Goal: Transaction & Acquisition: Purchase product/service

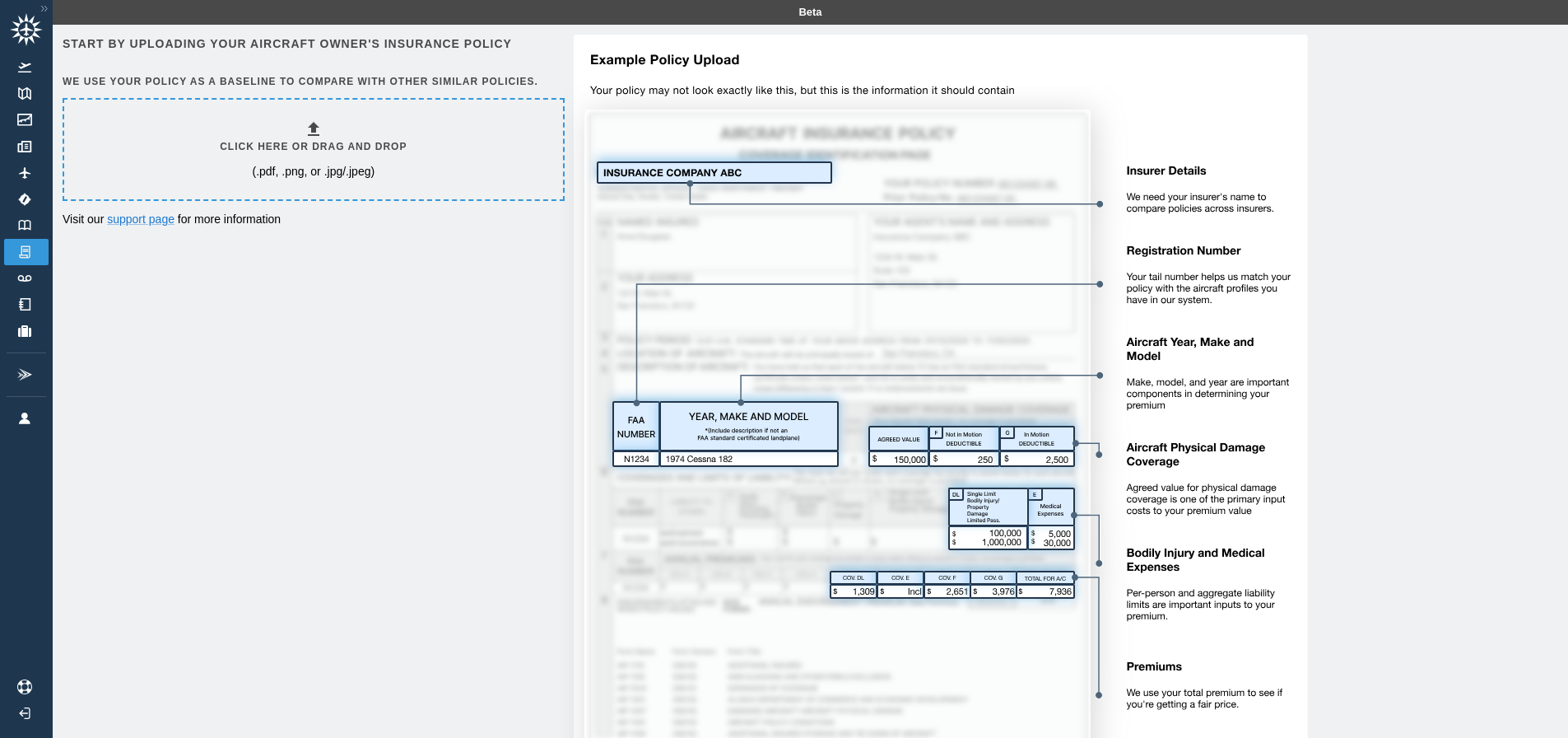
click at [358, 141] on h6 "Click here or drag and drop" at bounding box center [313, 147] width 187 height 16
click at [414, 144] on div "Click here or drag and drop (.pdf, .png, or .jpg/.jpeg)" at bounding box center [313, 149] width 499 height 99
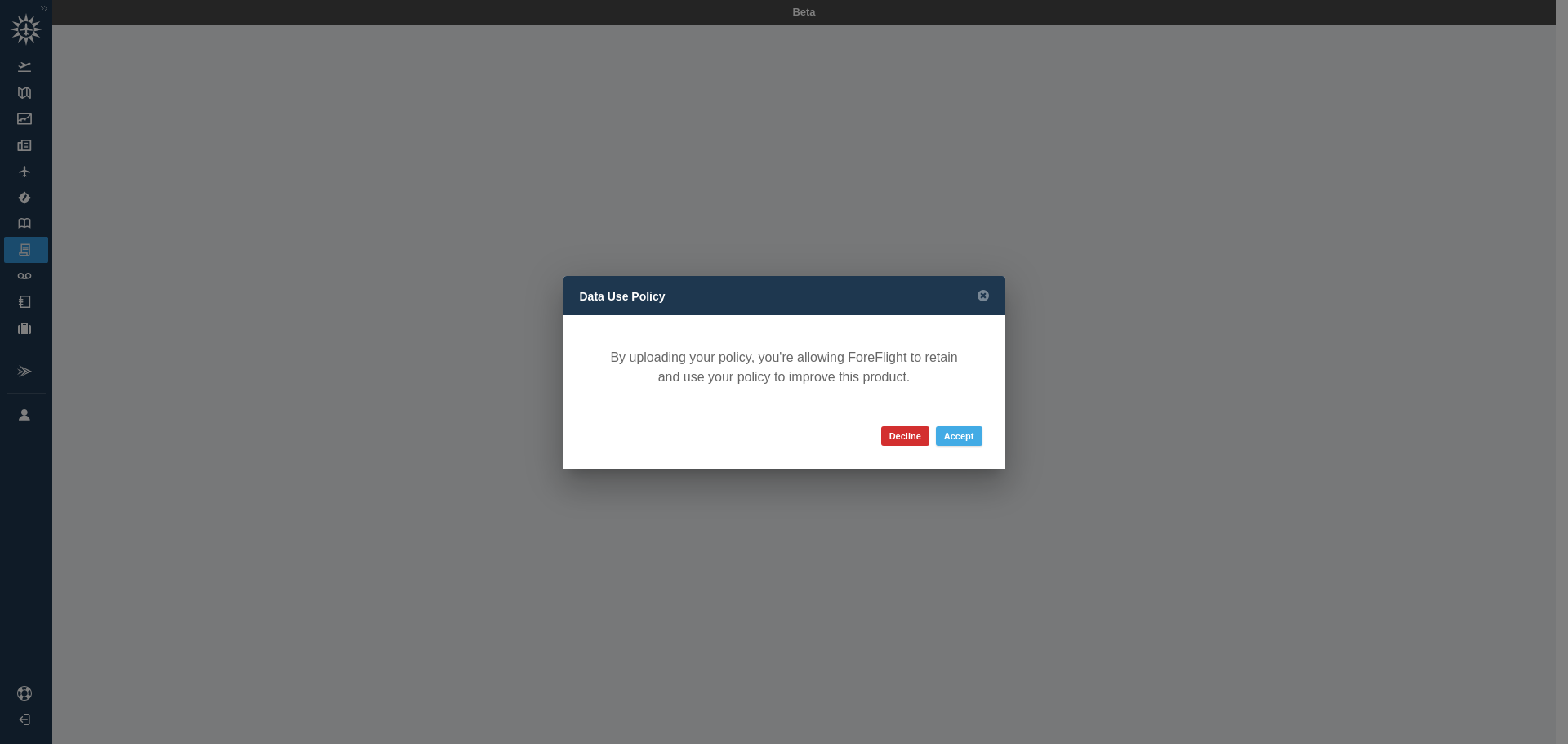
click at [964, 437] on button "Accept" at bounding box center [959, 436] width 47 height 19
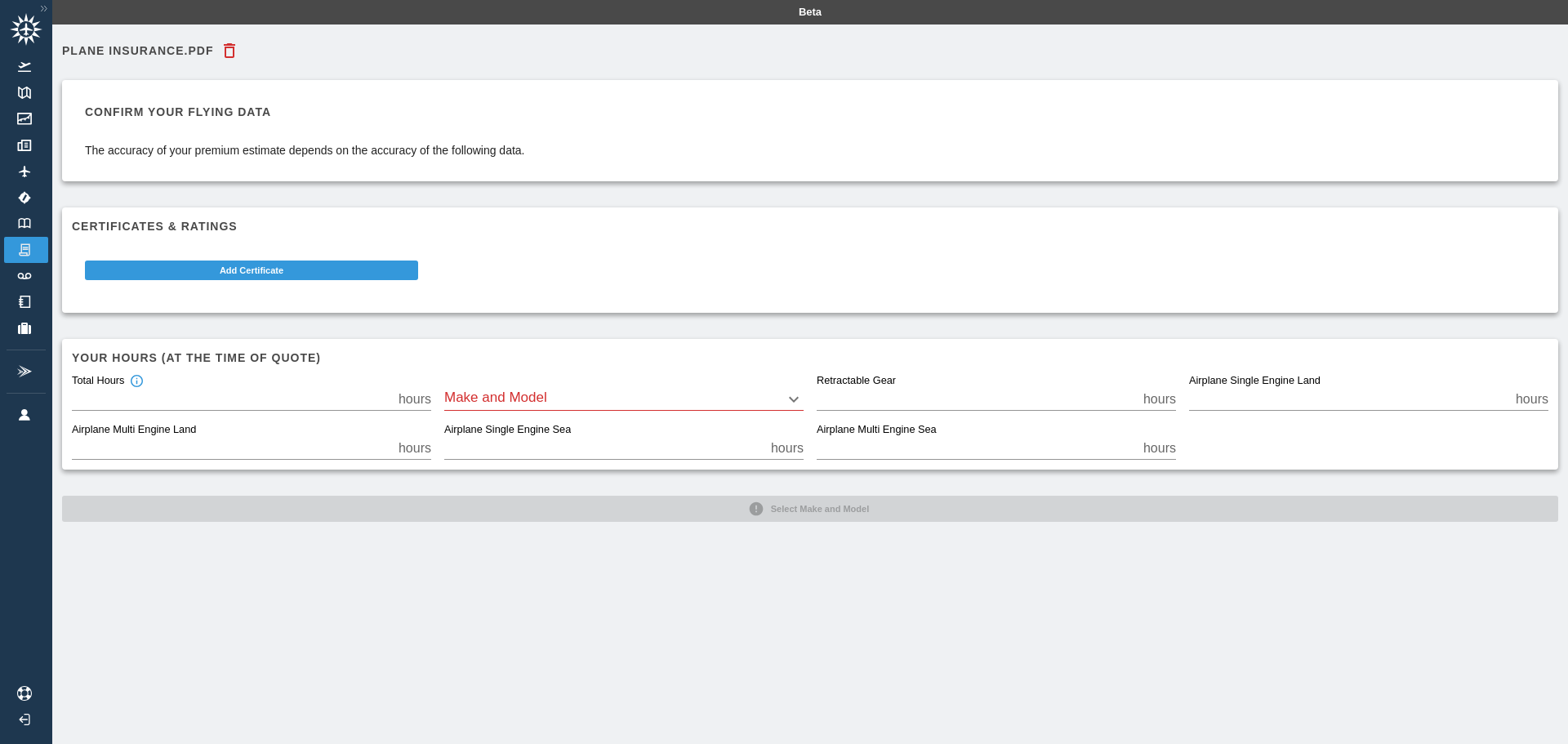
click at [529, 405] on body "Beta plane insurance.pdf Confirm your flying data The accuracy of your premium …" at bounding box center [784, 372] width 1568 height 744
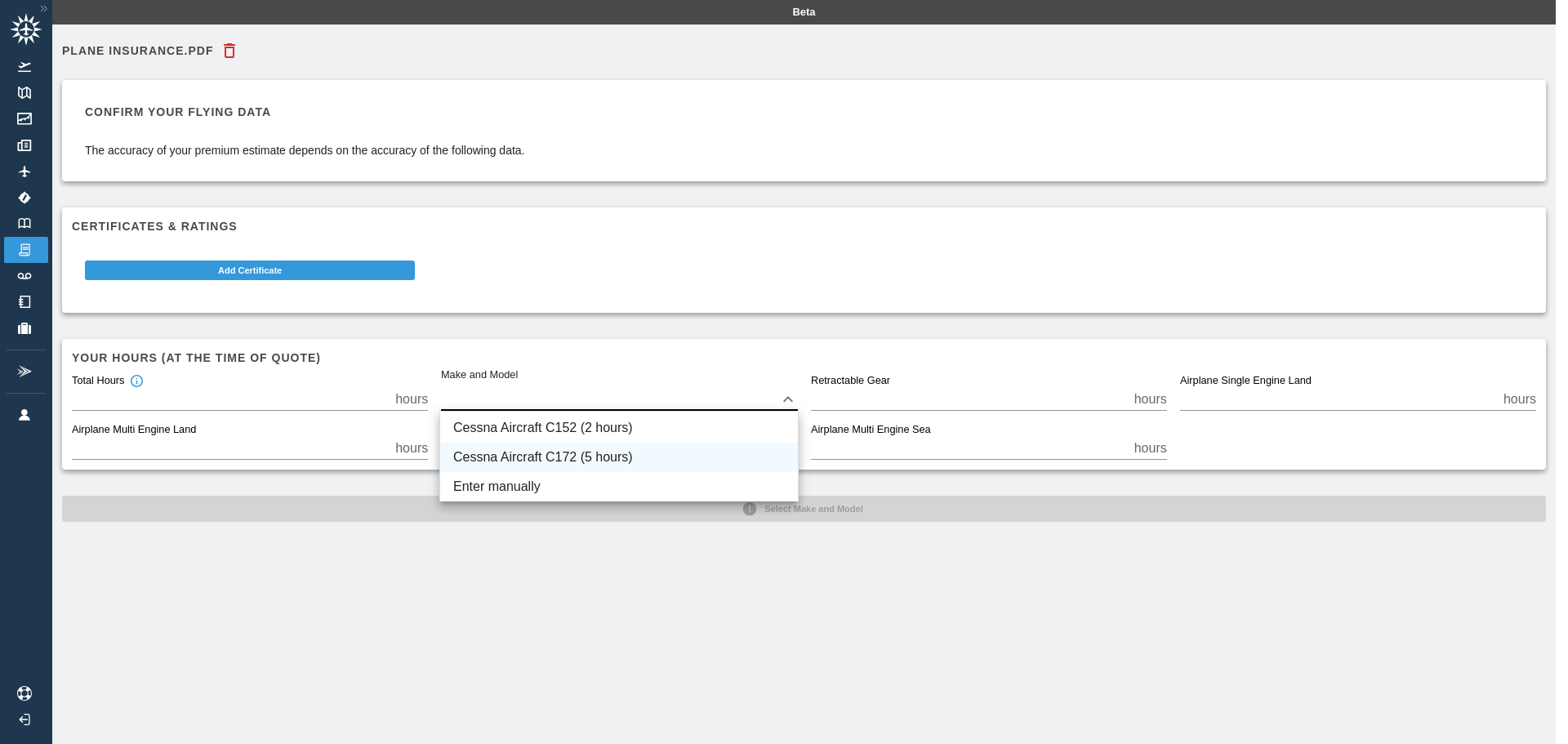
click at [556, 457] on li "Cessna Aircraft C172 (5 hours)" at bounding box center [619, 457] width 358 height 30
type input "****"
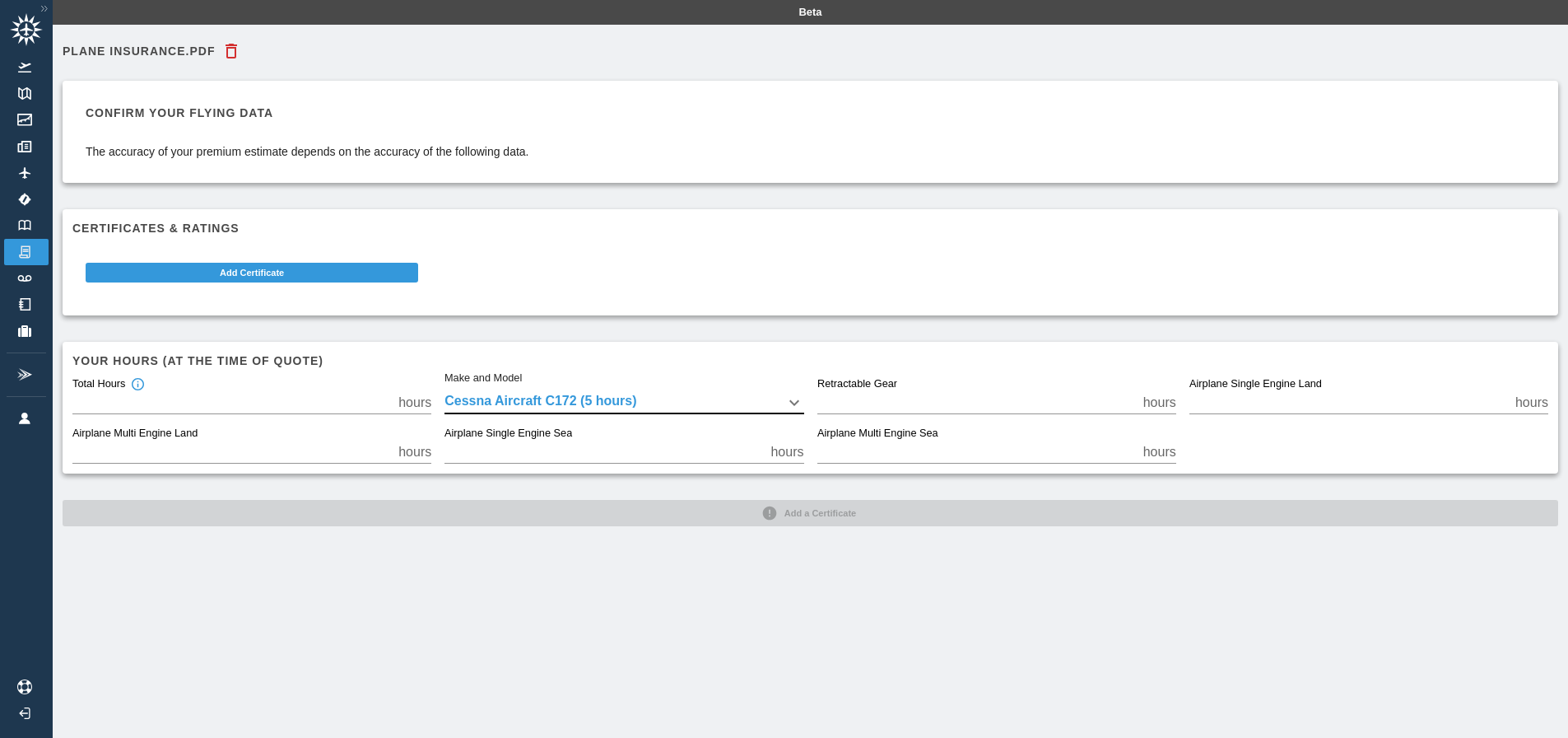
click at [199, 106] on h6 "Confirm your flying data" at bounding box center [307, 112] width 444 height 18
click at [205, 149] on p "The accuracy of your premium estimate depends on the accuracy of the following …" at bounding box center [307, 152] width 444 height 17
click at [268, 278] on button "Add Certificate" at bounding box center [252, 272] width 333 height 20
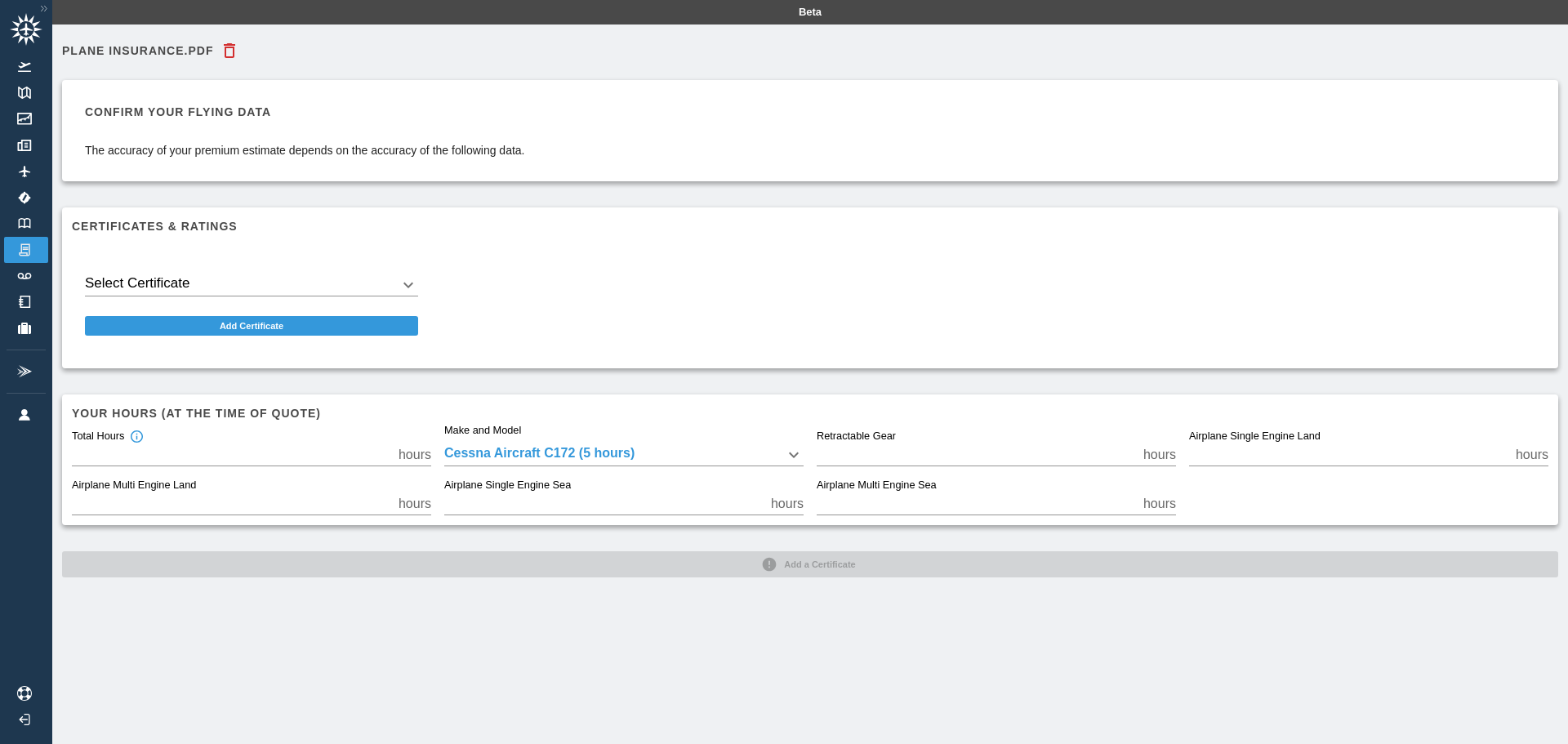
click at [291, 285] on body "Beta plane insurance.pdf Confirm your flying data The accuracy of your premium …" at bounding box center [784, 372] width 1568 height 744
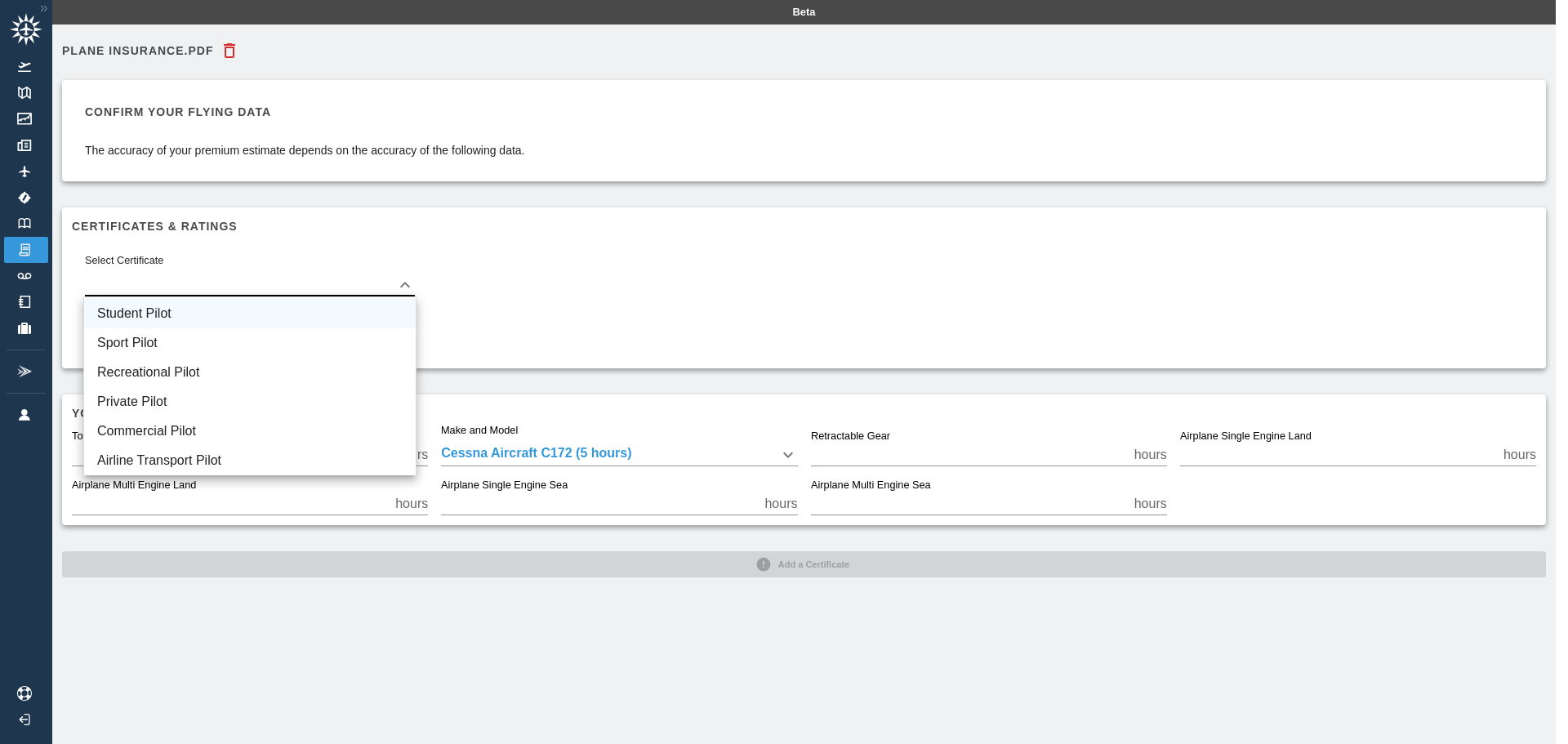
click at [205, 315] on li "Student Pilot" at bounding box center [250, 313] width 332 height 30
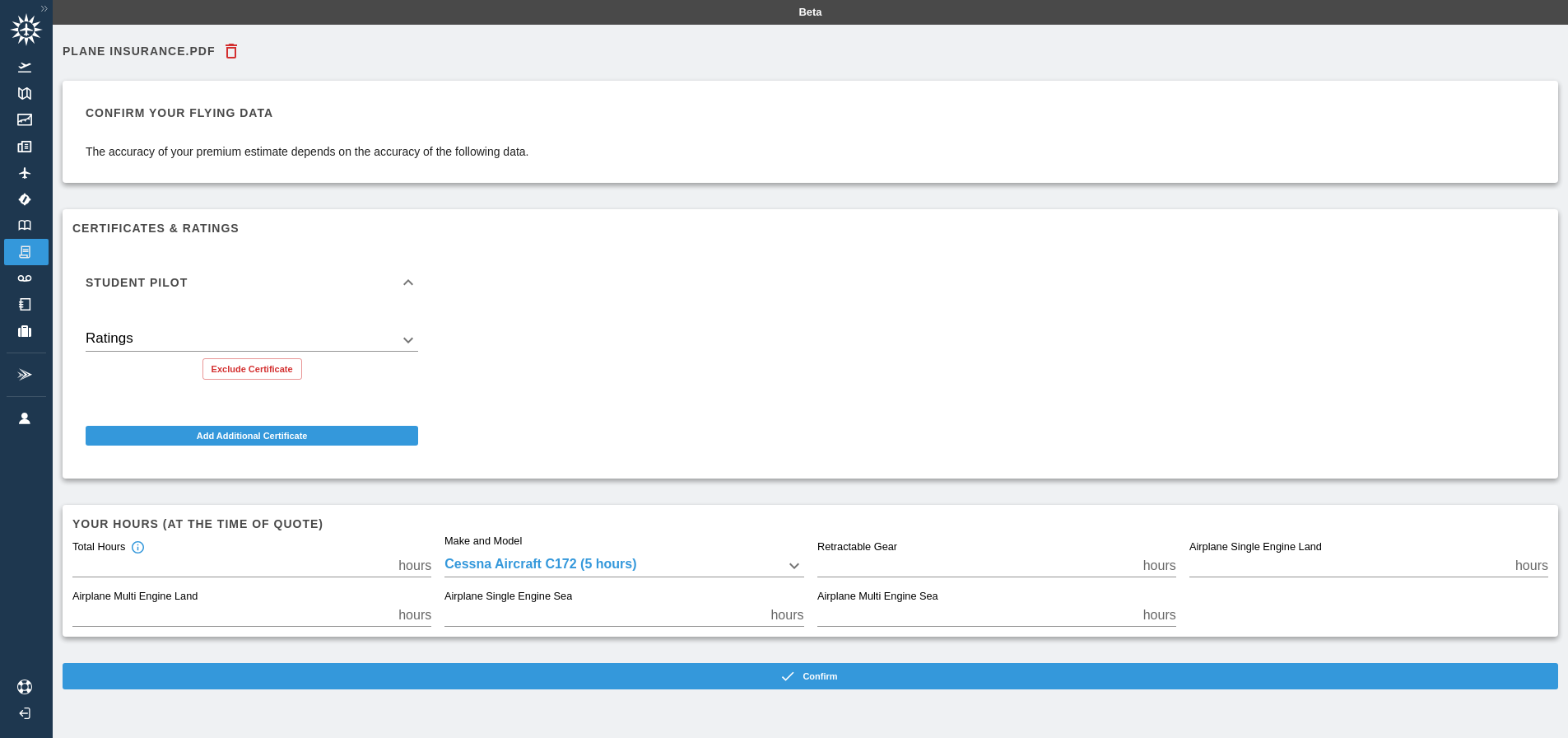
click at [261, 339] on body "Beta plane insurance.pdf Confirm your flying data The accuracy of your premium …" at bounding box center [784, 369] width 1568 height 738
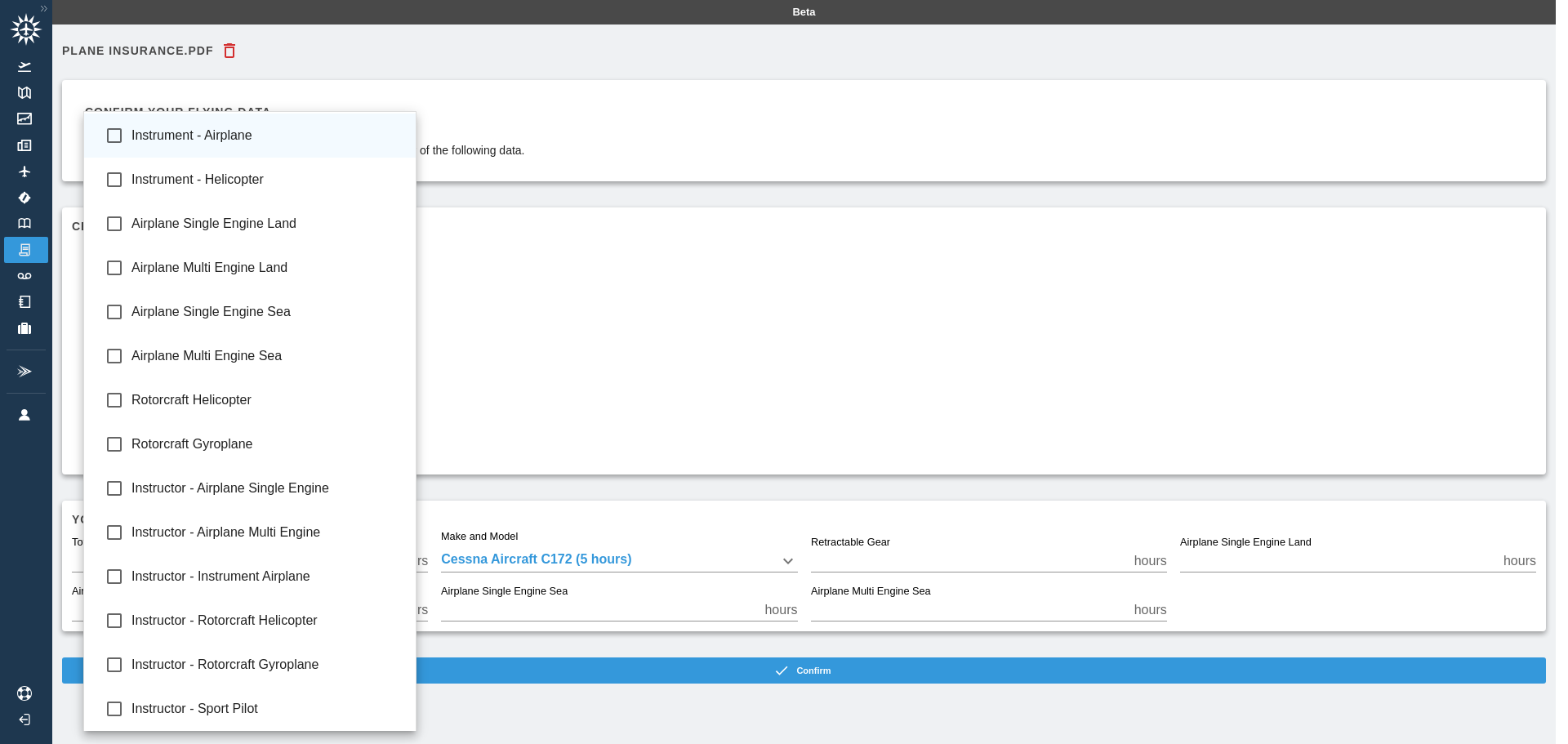
click at [255, 140] on span "Instrument - Airplane" at bounding box center [267, 135] width 271 height 19
type input "**********"
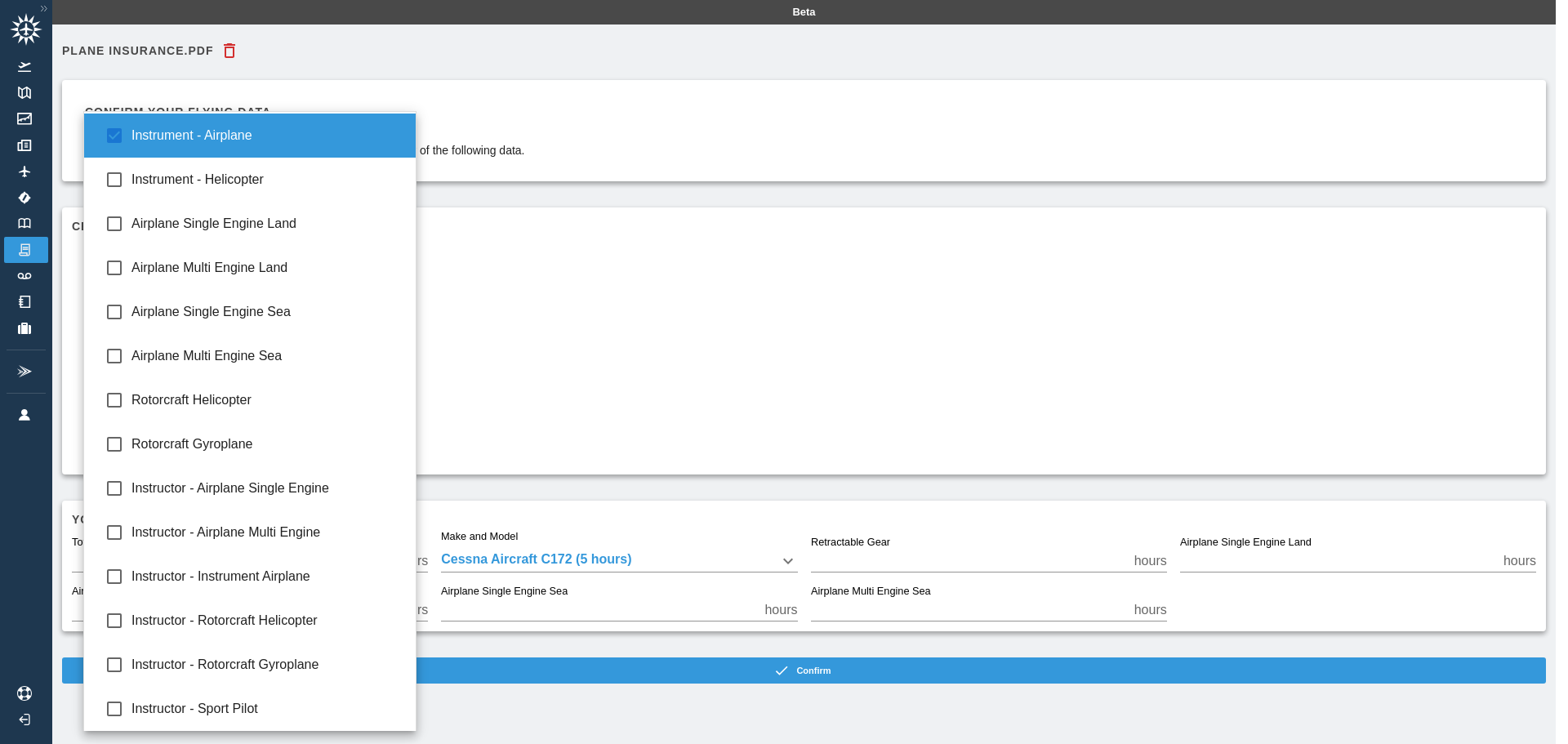
click at [242, 146] on li "Instrument - Airplane" at bounding box center [250, 136] width 332 height 44
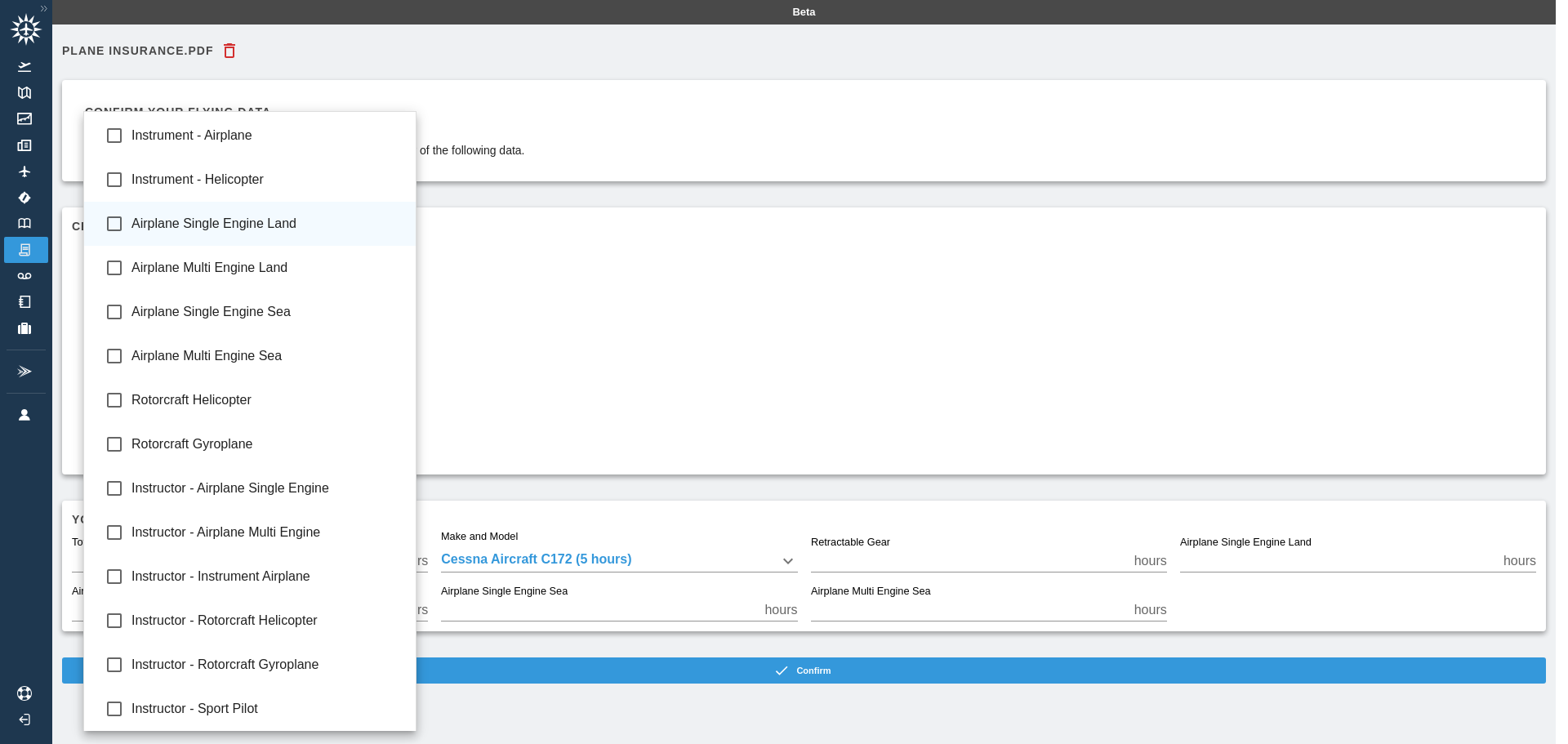
click at [262, 232] on span "Airplane Single Engine Land" at bounding box center [267, 223] width 271 height 19
type input "**********"
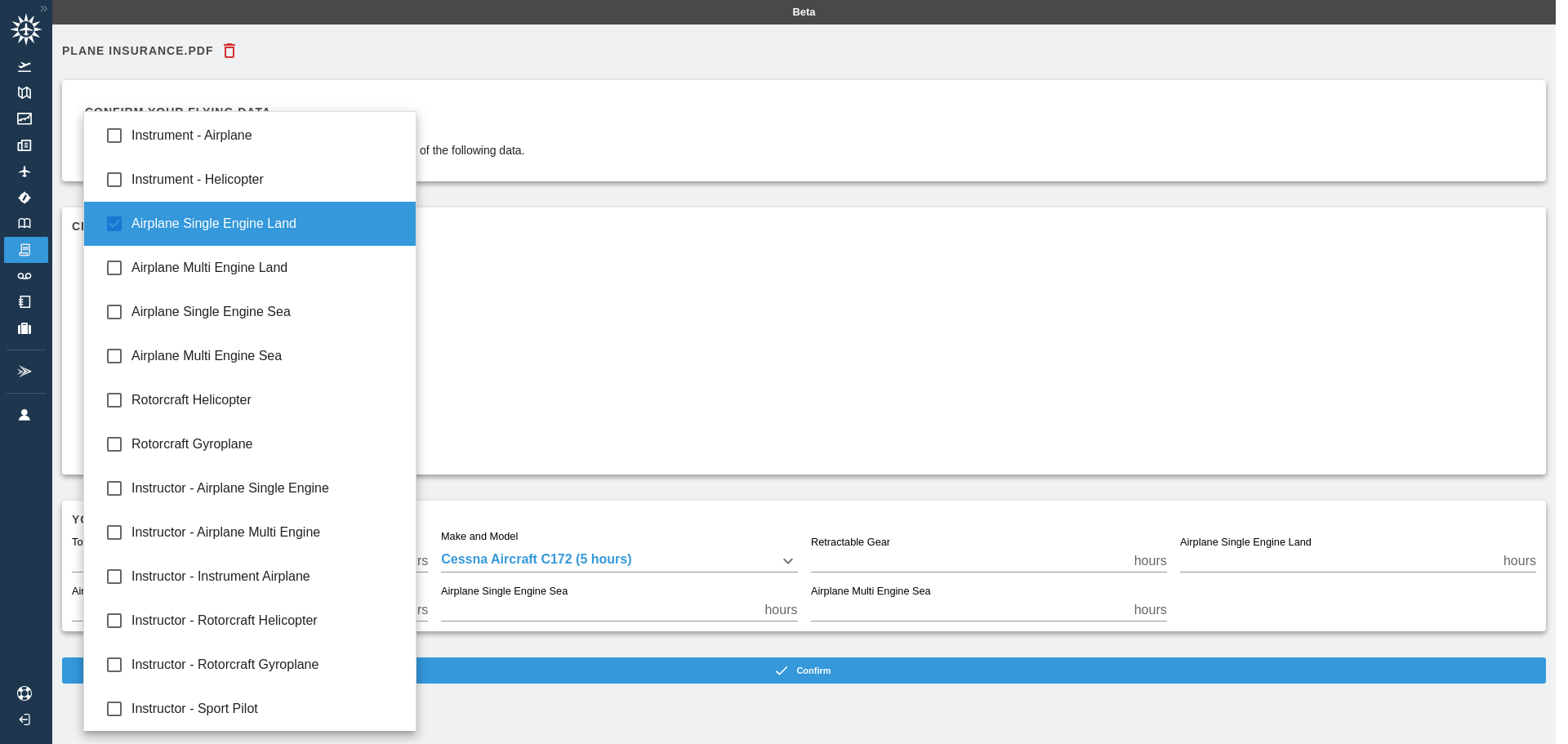
click at [577, 422] on div at bounding box center [784, 372] width 1568 height 744
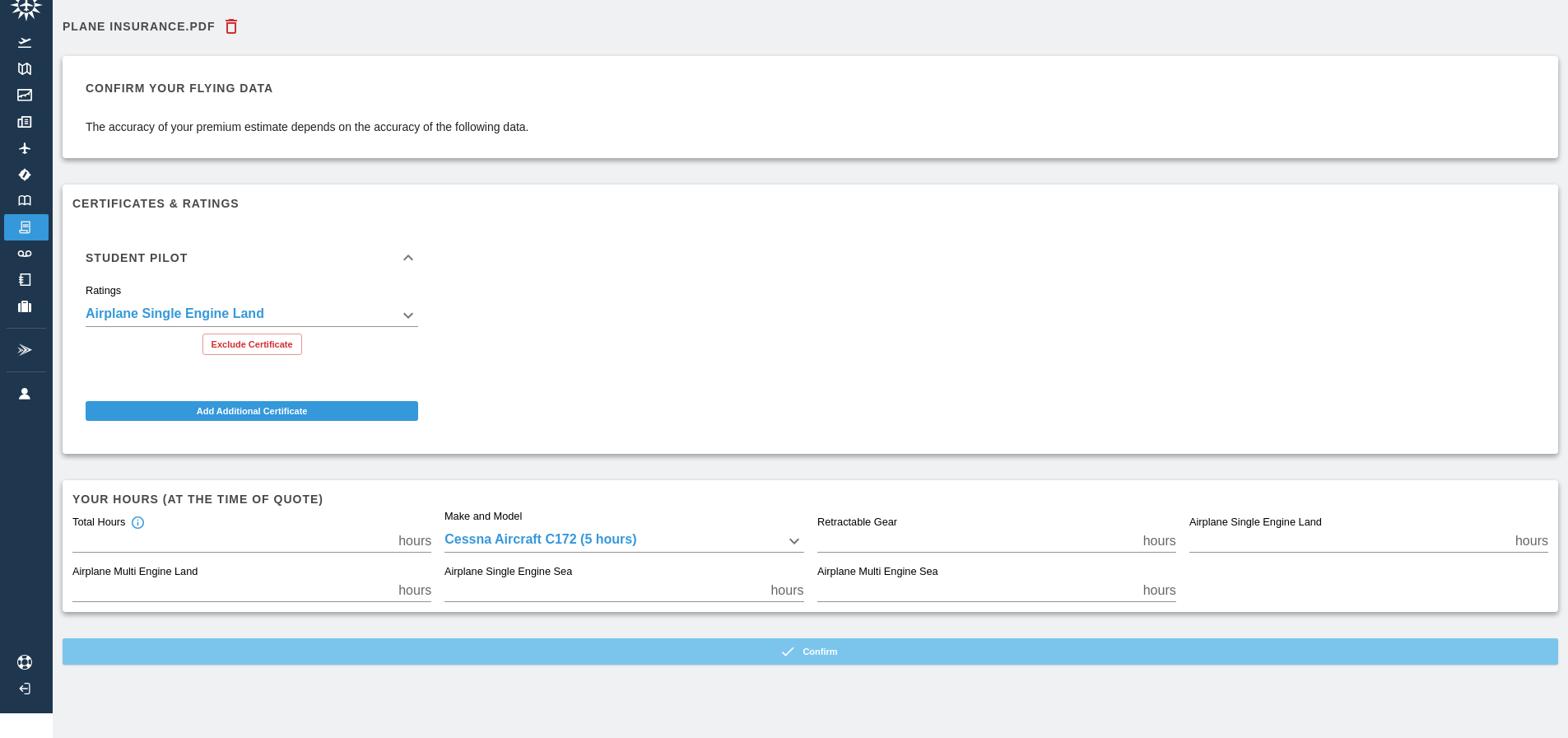
click at [696, 639] on button "Confirm" at bounding box center [810, 652] width 1496 height 26
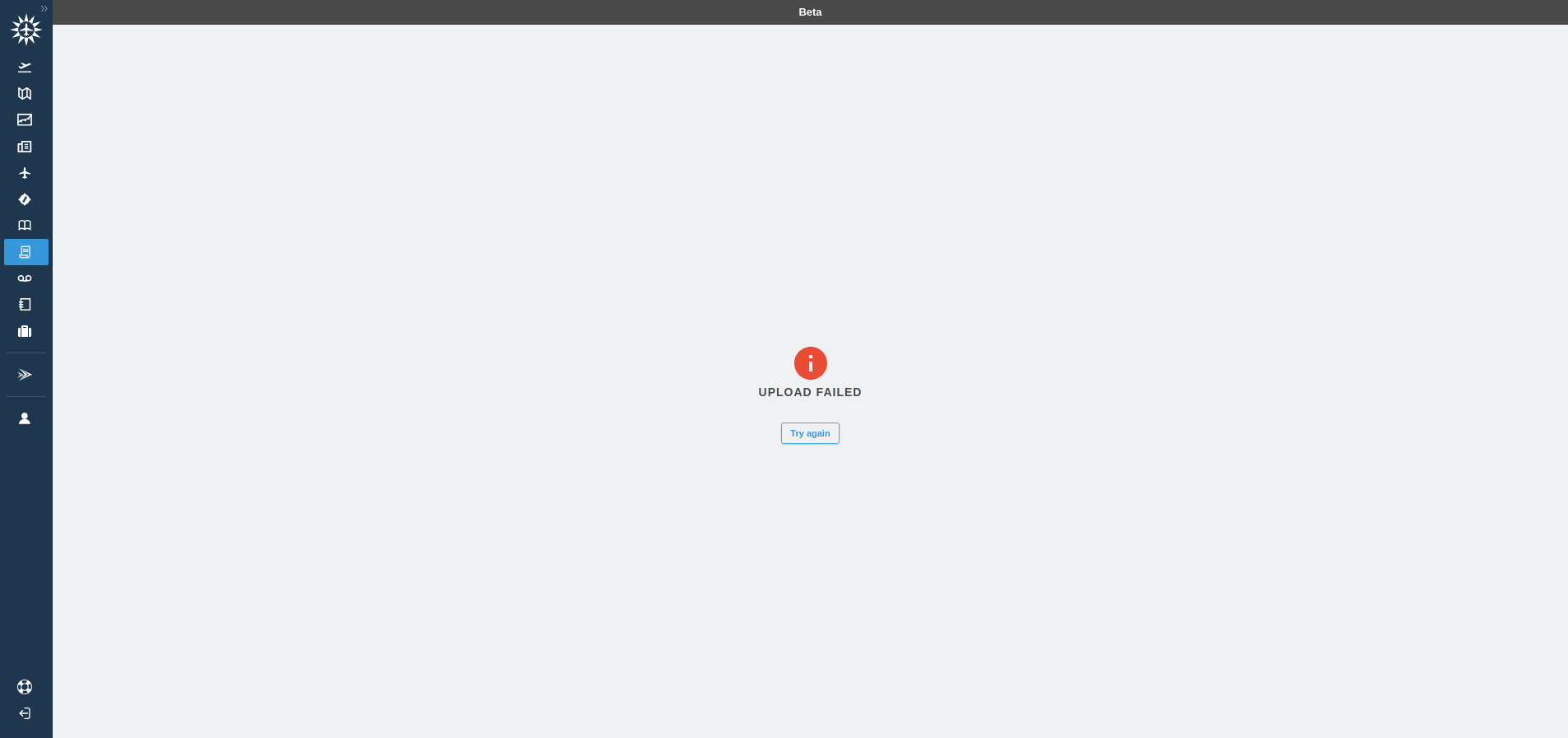
click at [828, 439] on button "Try again" at bounding box center [810, 433] width 58 height 21
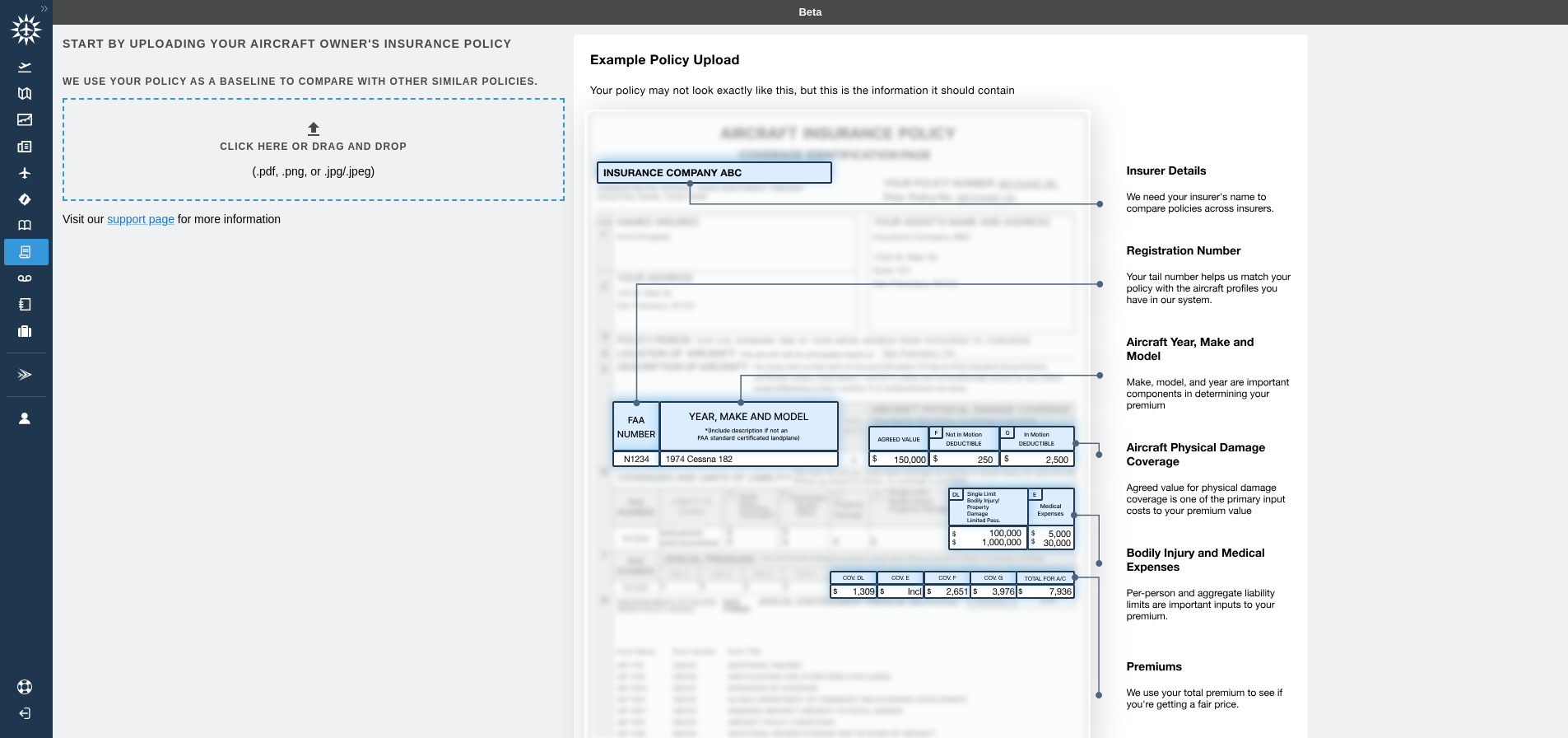
click at [265, 158] on div "Click here or drag and drop (.pdf, .png, or .jpg/.jpeg)" at bounding box center [313, 149] width 187 height 60
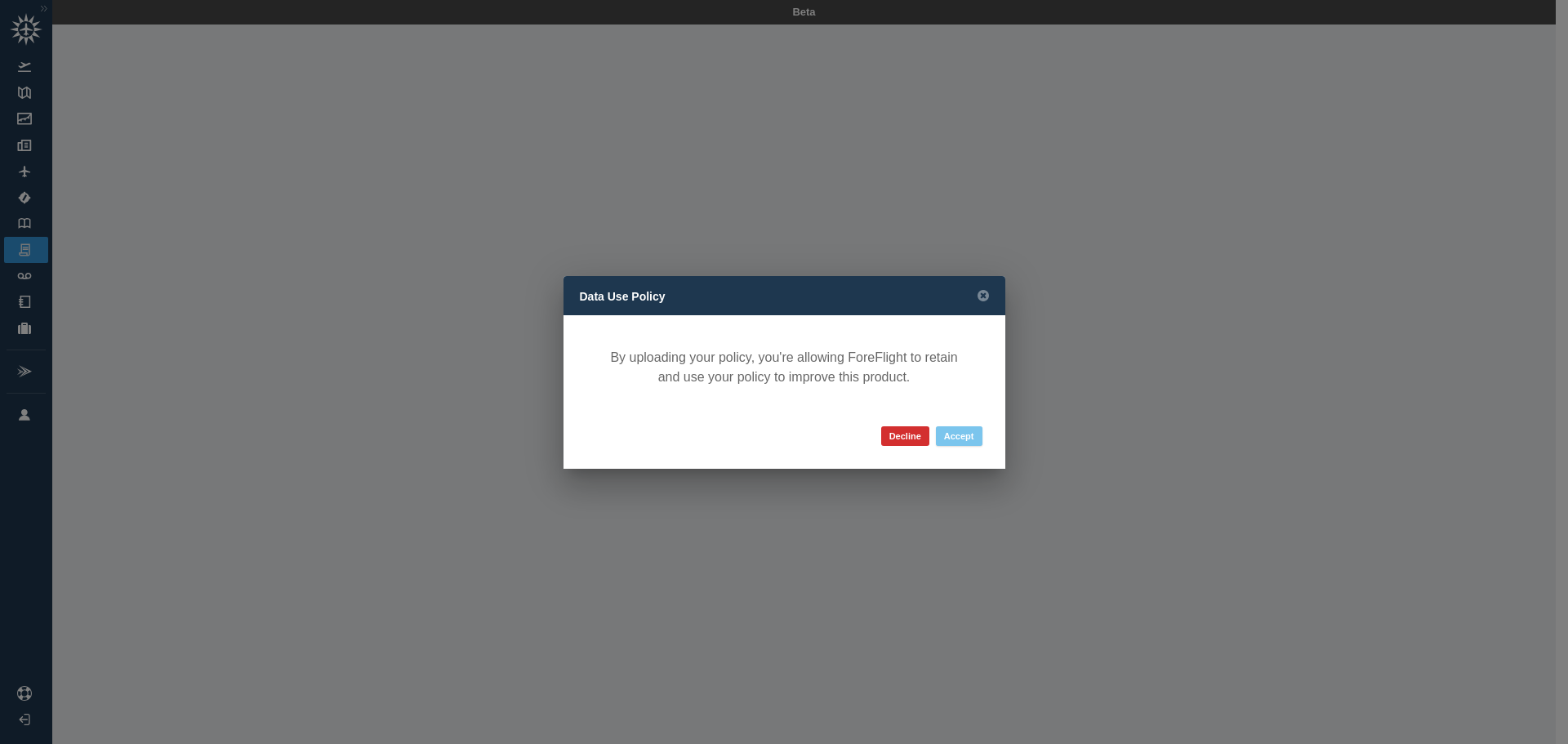
click at [964, 441] on button "Accept" at bounding box center [959, 436] width 47 height 19
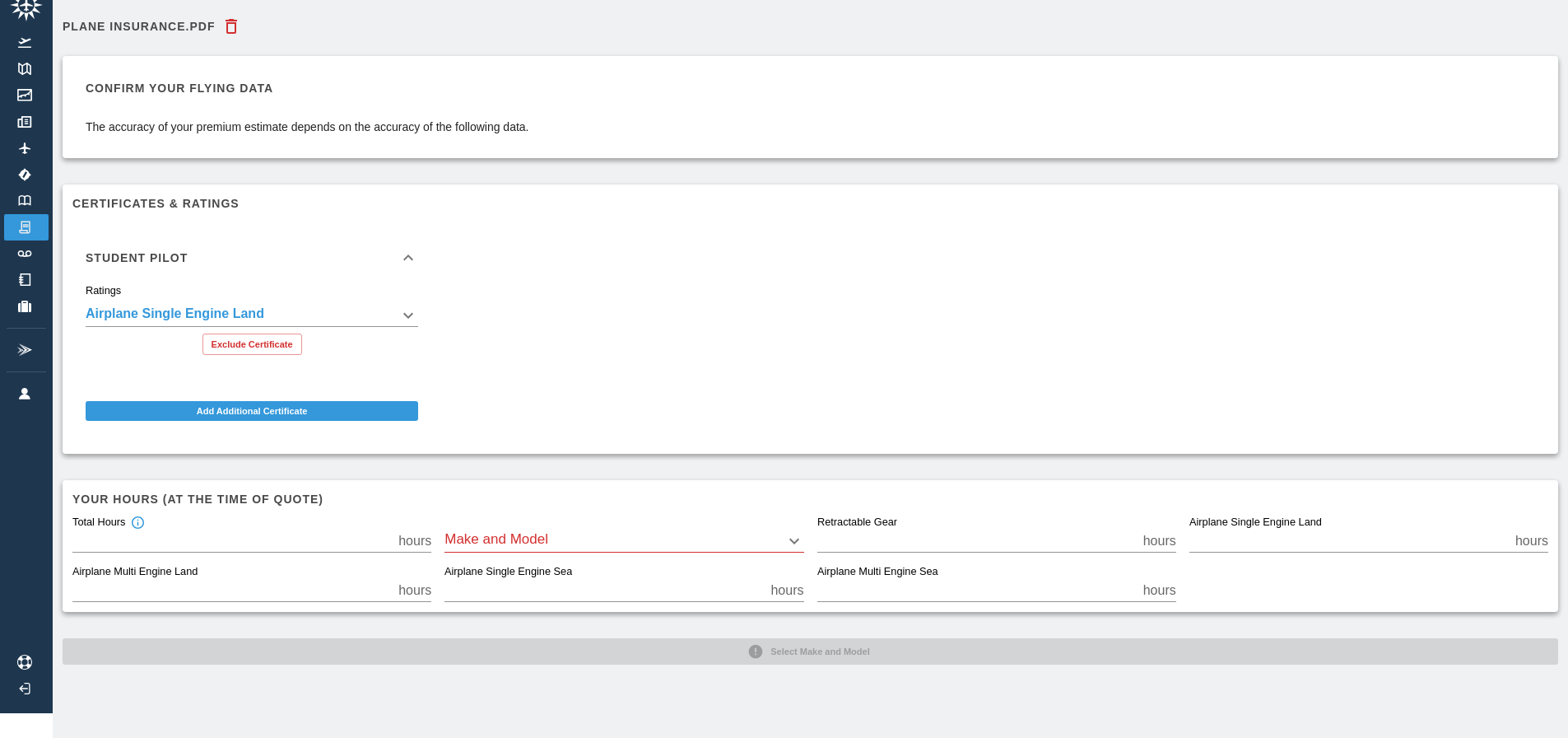
scroll to position [37, 0]
click at [268, 334] on button "Exclude Certificate" at bounding box center [252, 344] width 99 height 21
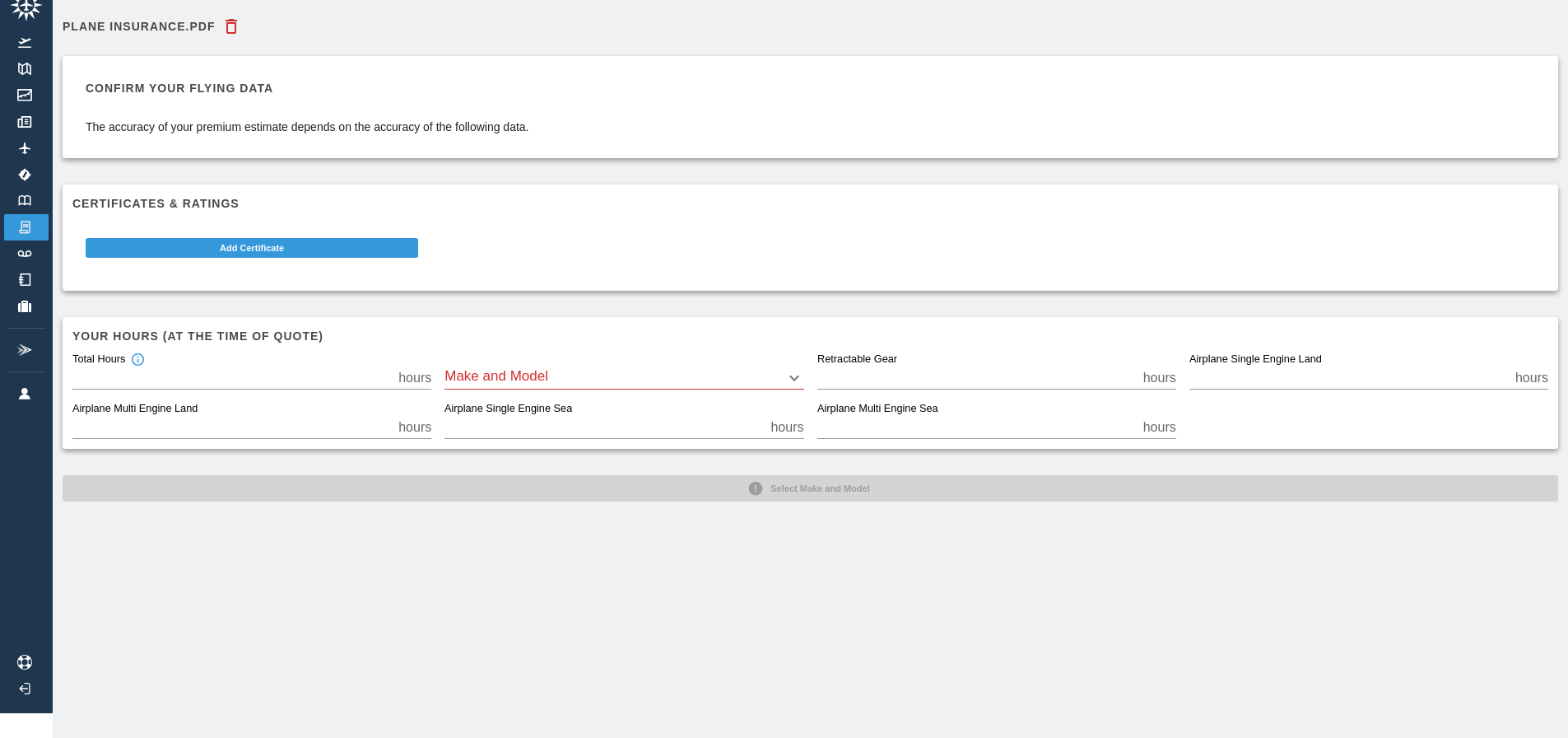
scroll to position [25, 0]
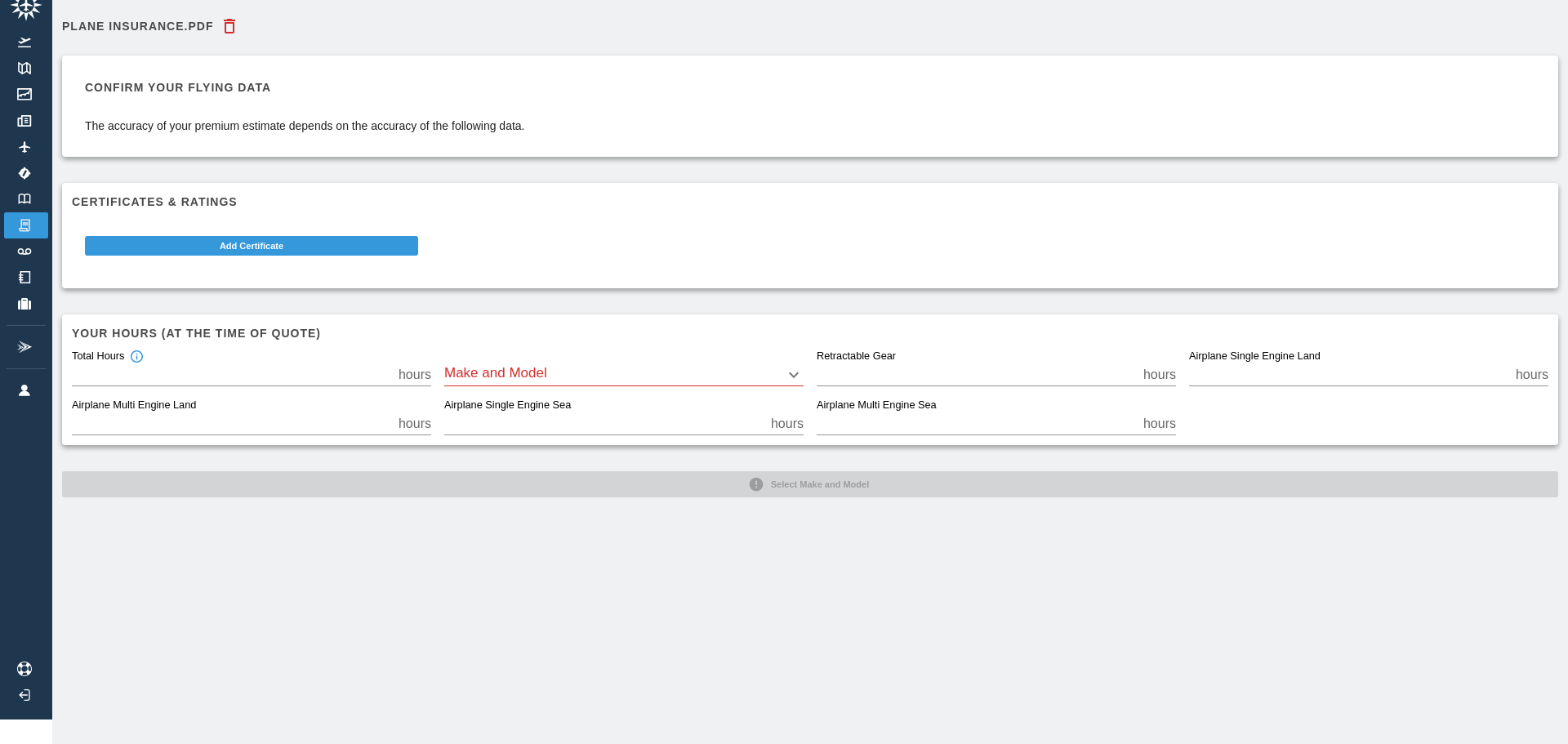
click at [613, 370] on body "Beta plane insurance.pdf Confirm your flying data The accuracy of your premium …" at bounding box center [784, 347] width 1568 height 744
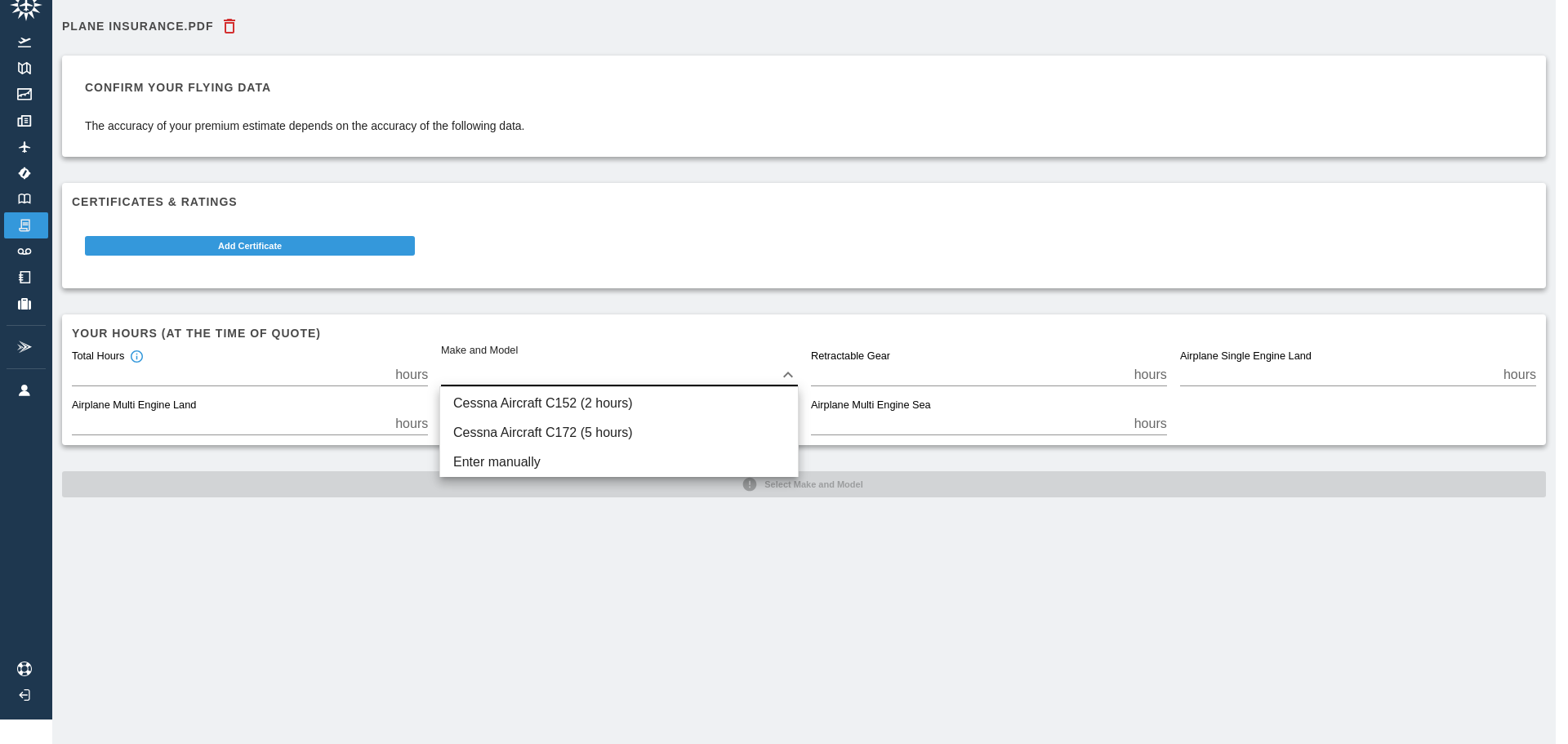
drag, startPoint x: 513, startPoint y: 473, endPoint x: 528, endPoint y: 455, distance: 23.4
click at [514, 472] on li "Enter manually" at bounding box center [619, 463] width 358 height 30
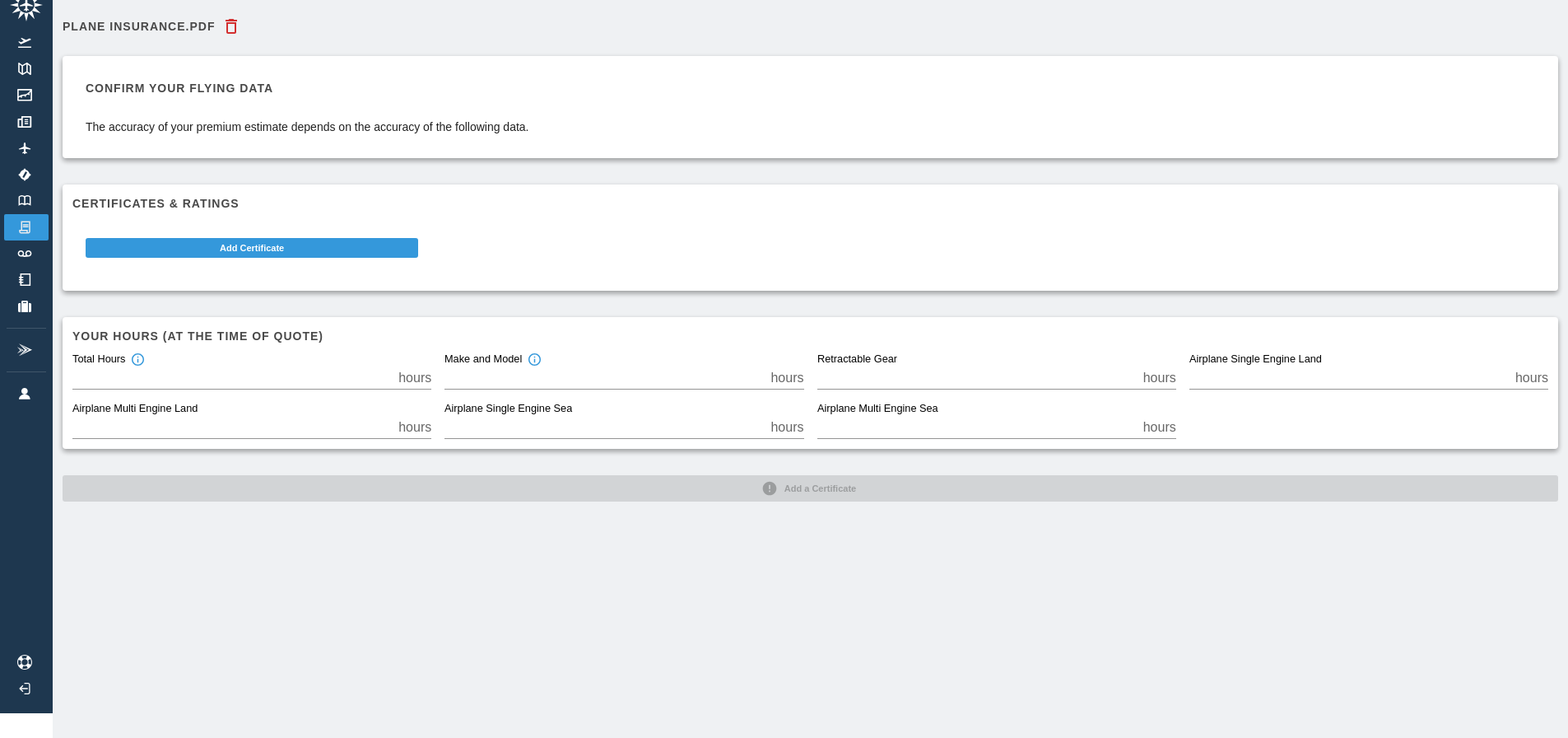
click at [517, 382] on input "*" at bounding box center [604, 377] width 320 height 23
type input "*"
click at [623, 536] on div "plane insurance.pdf Confirm your flying data The accuracy of your premium estim…" at bounding box center [810, 369] width 1515 height 738
click at [323, 249] on button "Add Certificate" at bounding box center [252, 247] width 333 height 20
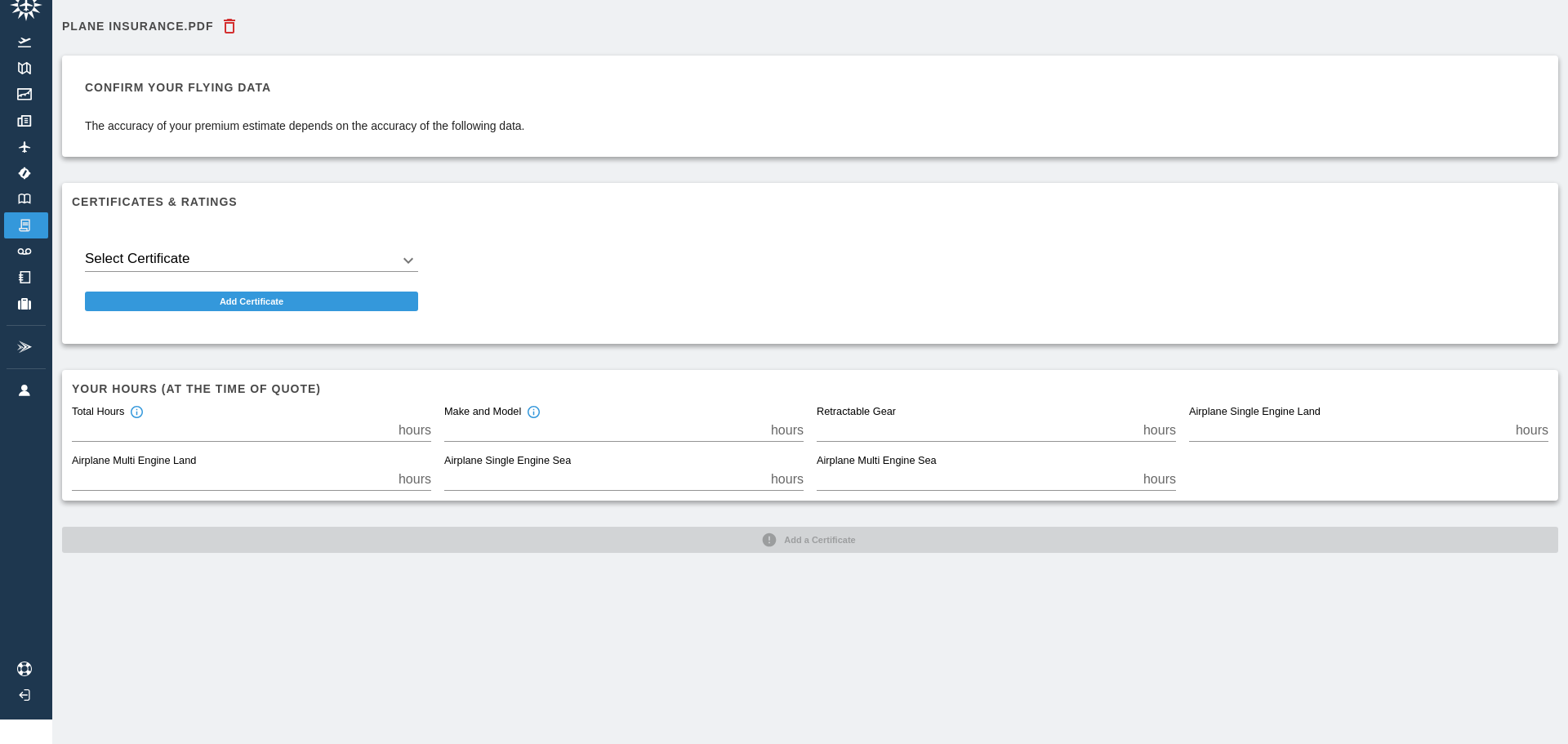
click at [291, 254] on body "Beta plane insurance.pdf Confirm your flying data The accuracy of your premium …" at bounding box center [784, 347] width 1568 height 744
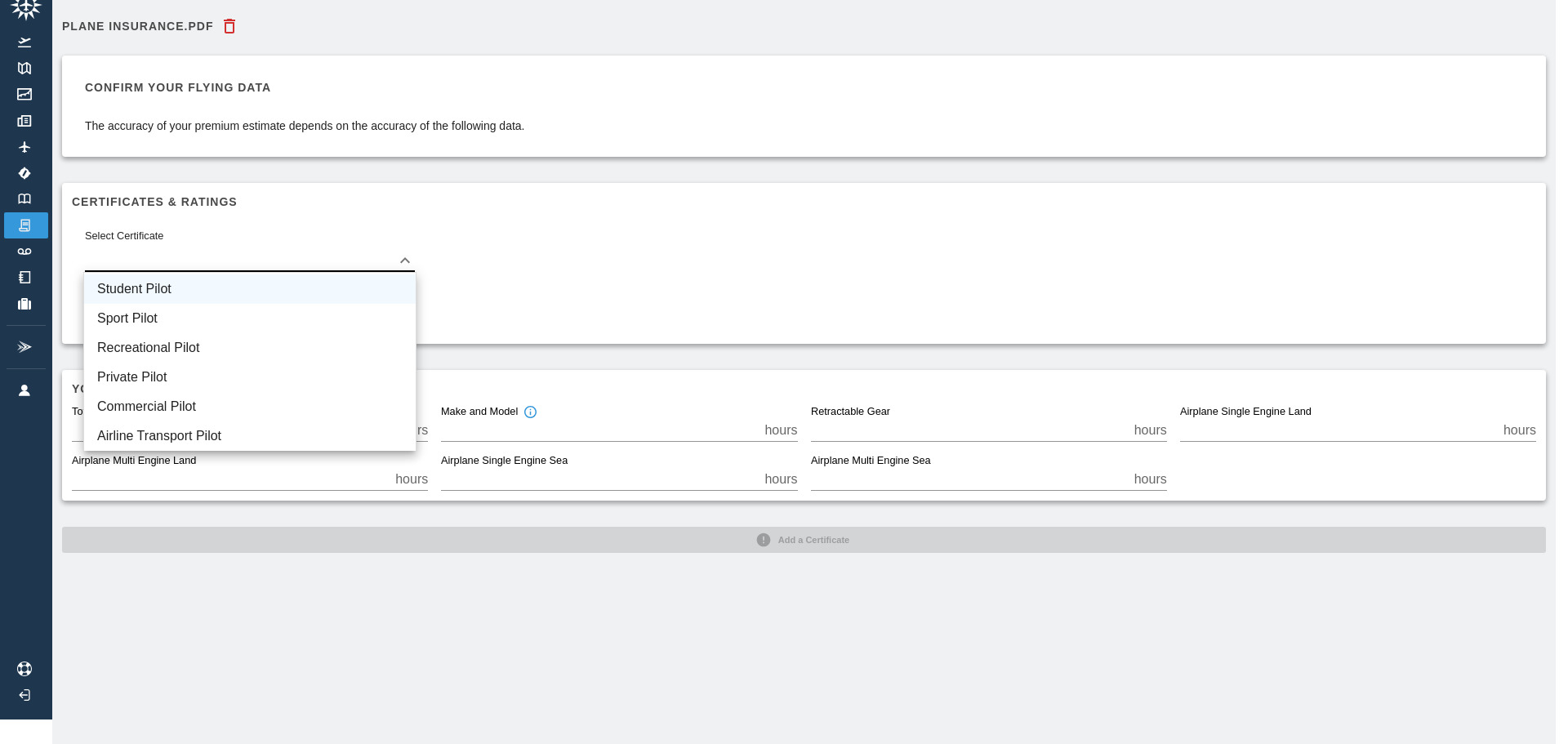
click at [228, 286] on li "Student Pilot" at bounding box center [250, 289] width 332 height 30
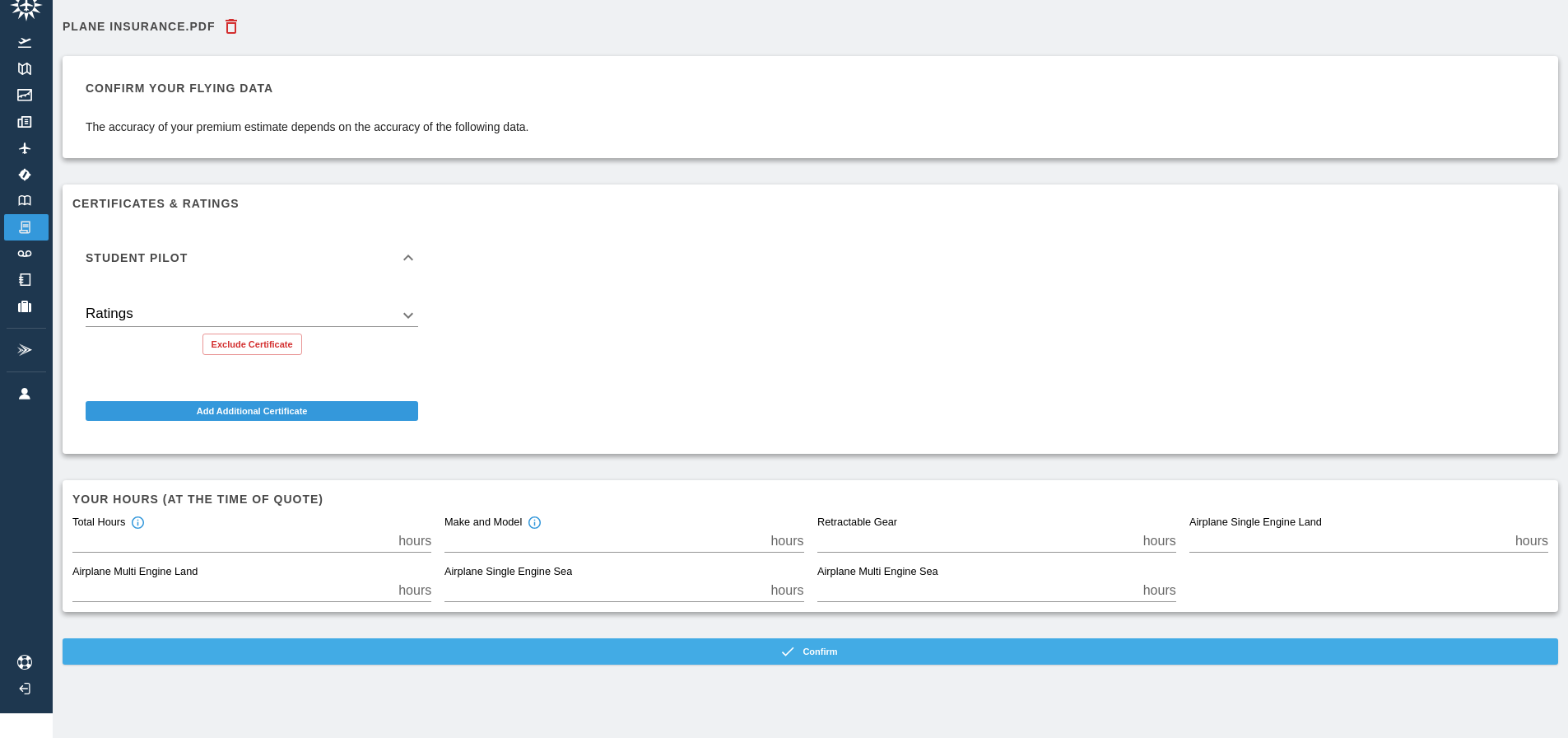
click at [584, 662] on button "Confirm" at bounding box center [810, 652] width 1496 height 26
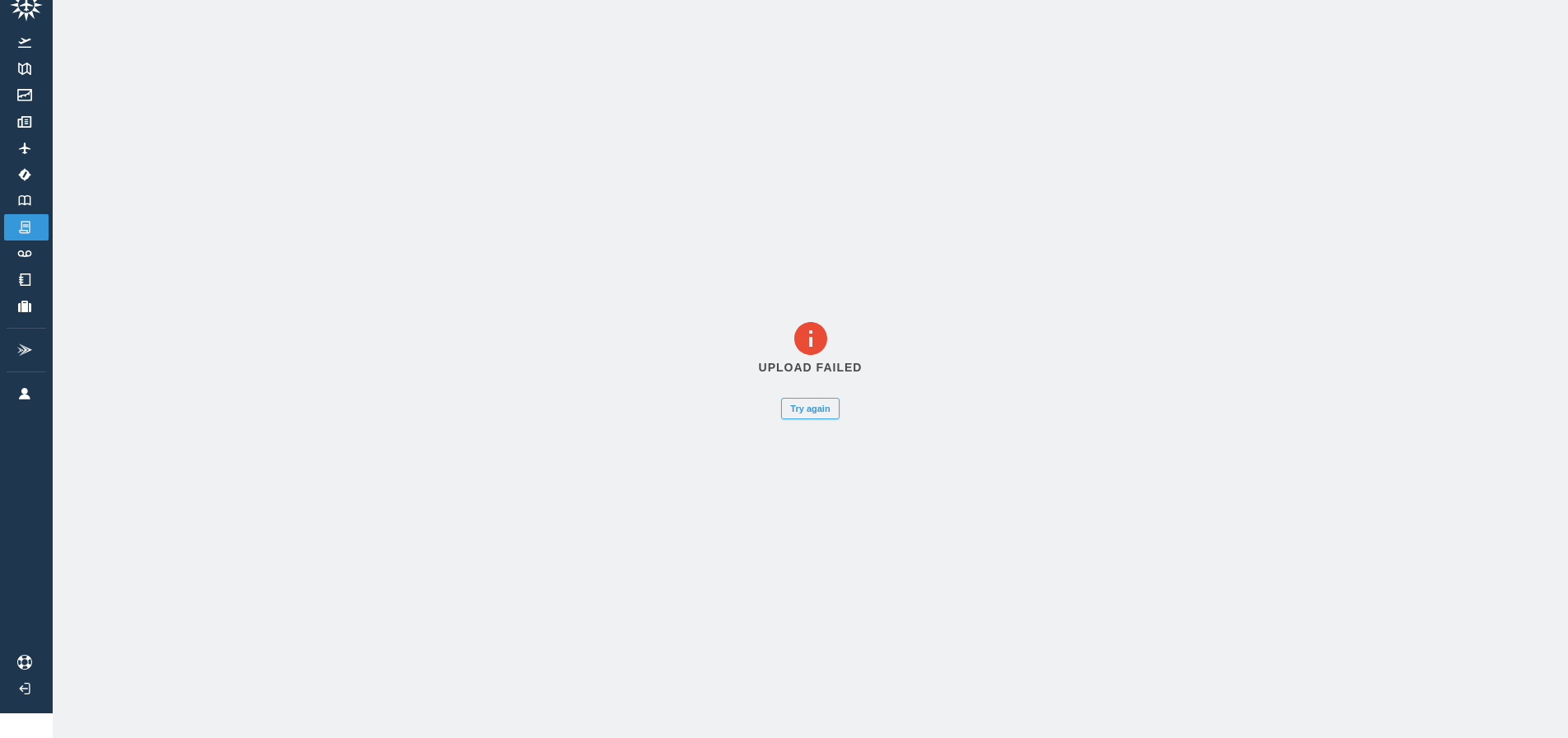
click at [814, 415] on button "Try again" at bounding box center [810, 408] width 58 height 21
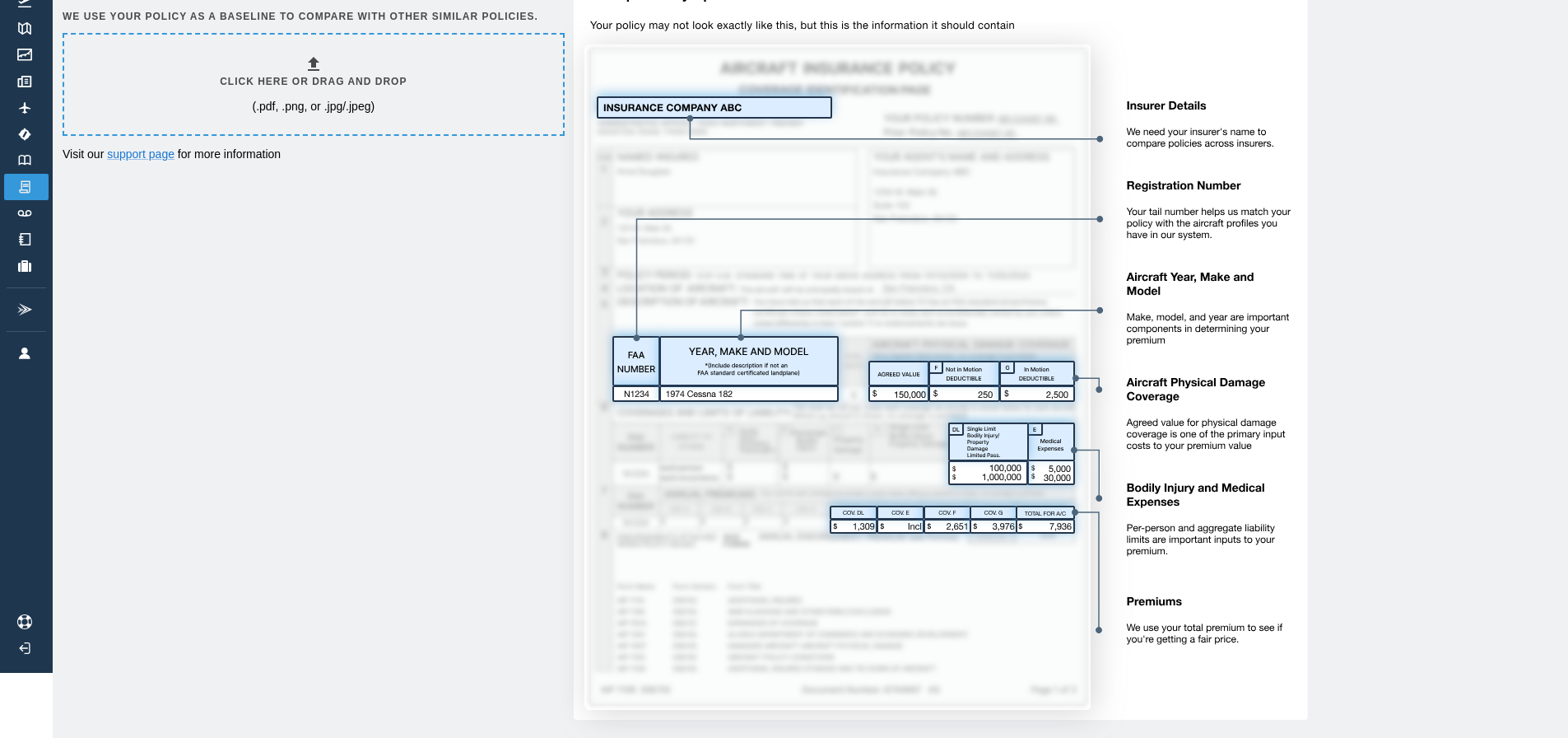
scroll to position [105, 0]
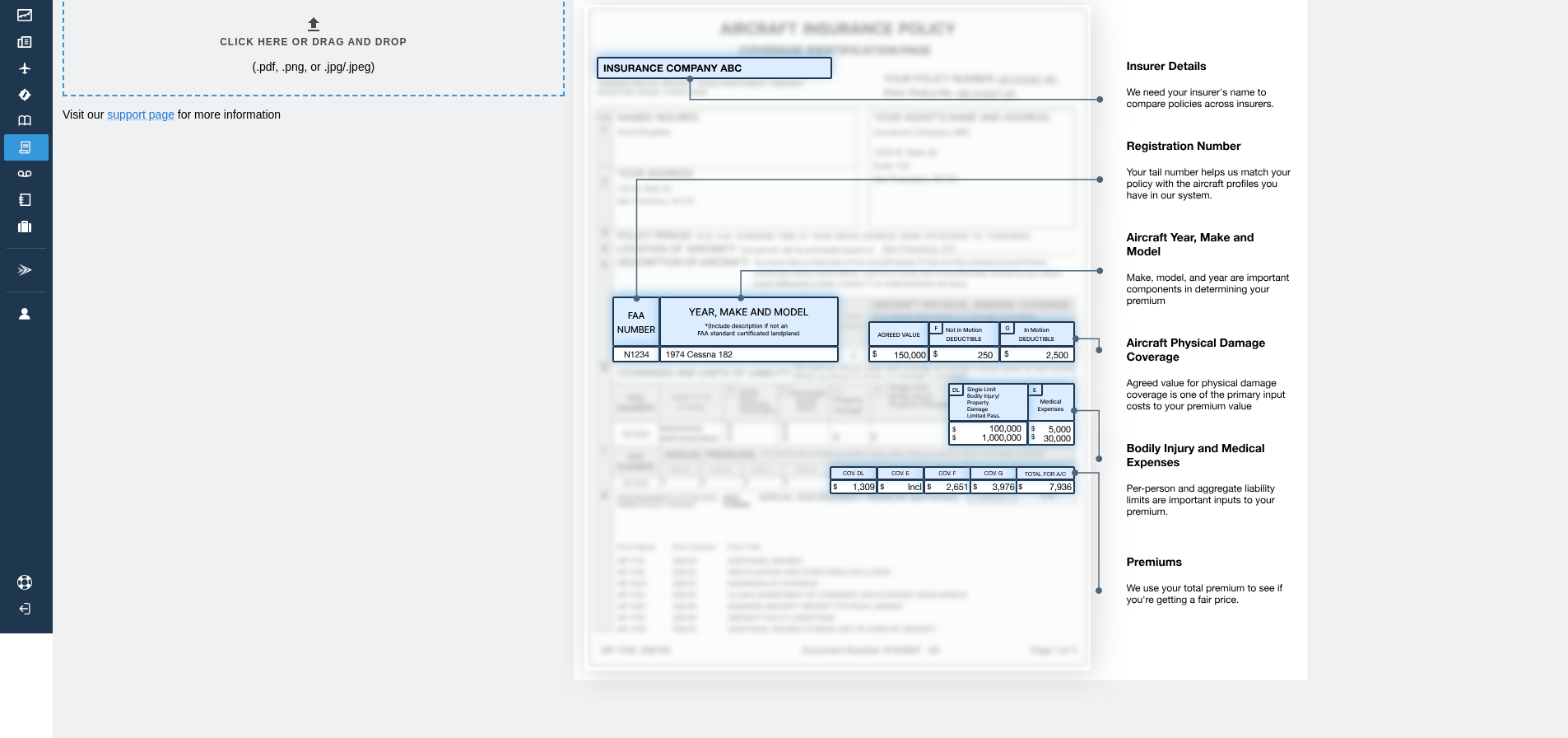
click at [276, 59] on p "(.pdf, .png, or .jpg/.jpeg)" at bounding box center [313, 67] width 123 height 17
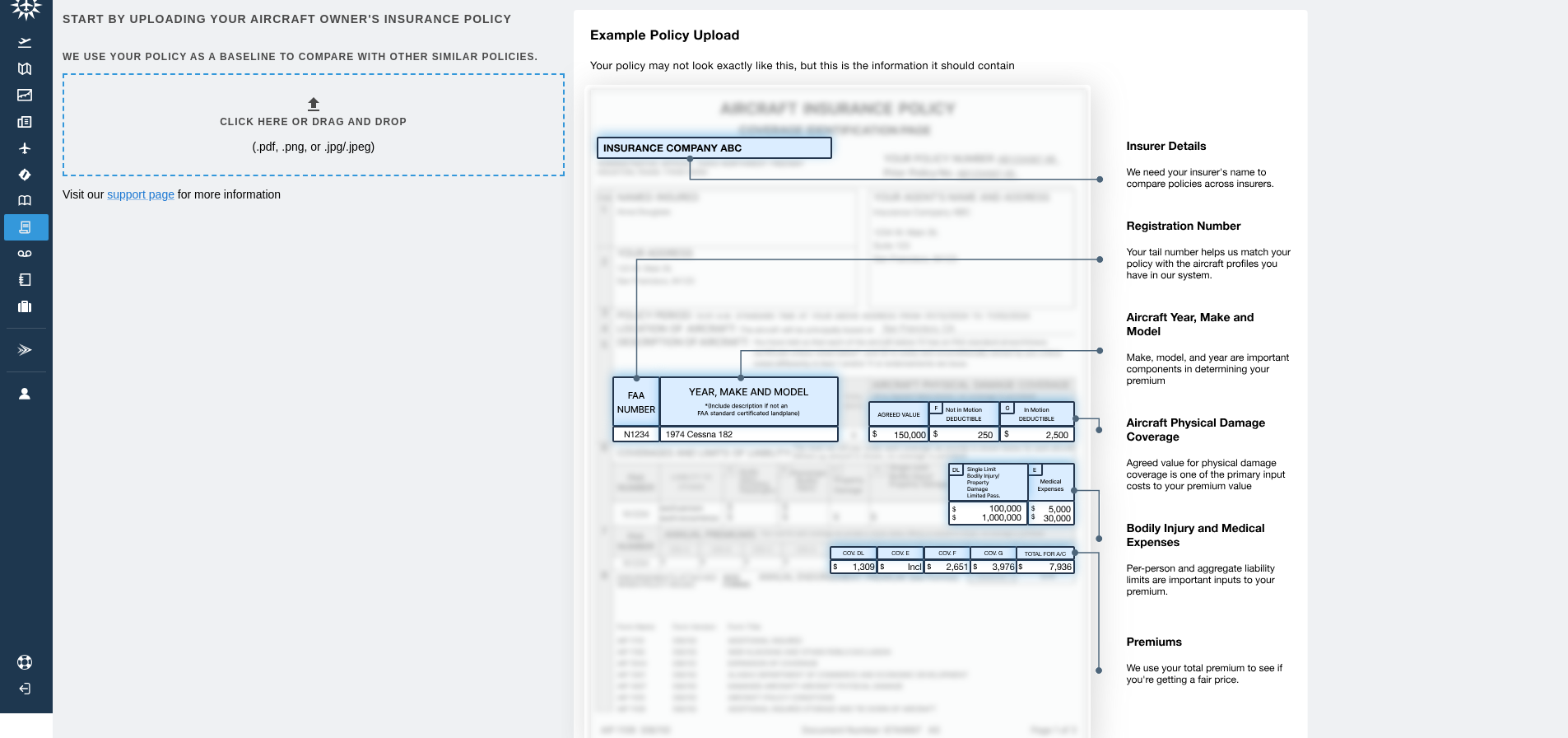
scroll to position [22, 0]
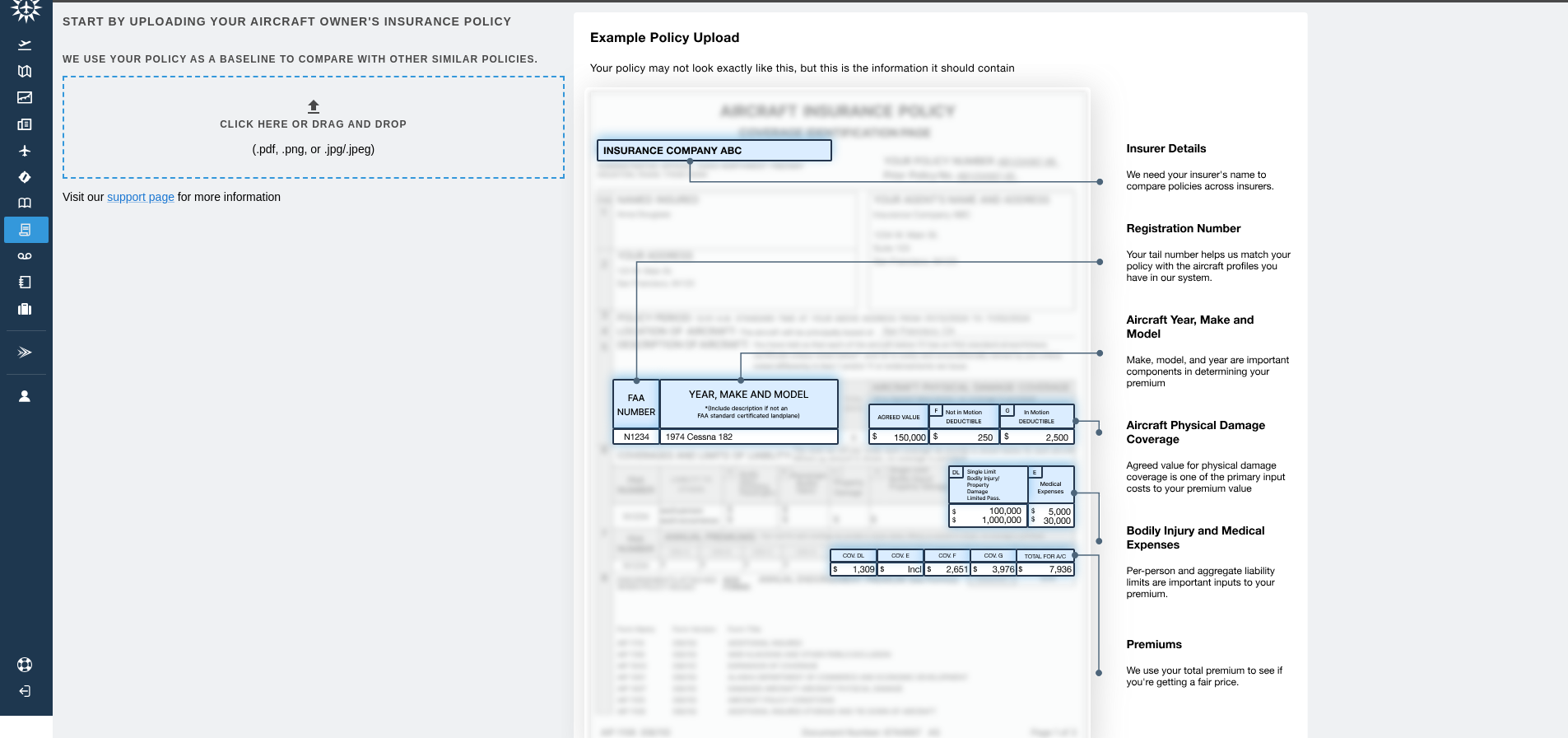
click at [262, 597] on div "Start by uploading your aircraft owner's insurance policy We use your policy as…" at bounding box center [810, 399] width 1496 height 773
click at [244, 105] on div "Click here or drag and drop (.pdf, .png, or .jpg/.jpeg)" at bounding box center [313, 127] width 187 height 60
click at [161, 402] on div "Start by uploading your aircraft owner's insurance policy We use your policy as…" at bounding box center [810, 399] width 1496 height 773
click at [365, 131] on div "Click here or drag and drop (.pdf, .png, or .jpg/.jpeg)" at bounding box center [313, 127] width 187 height 60
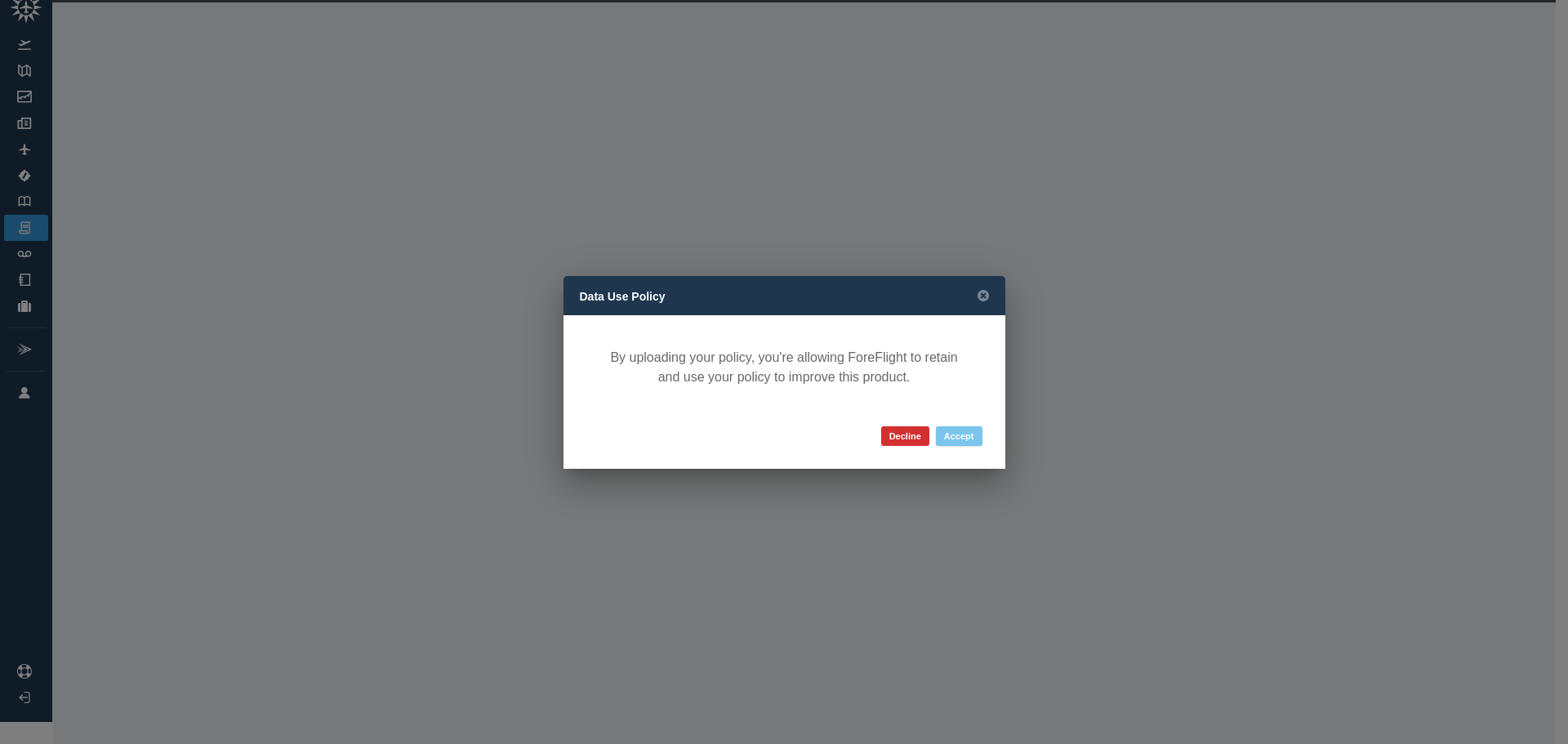
click at [969, 439] on button "Accept" at bounding box center [959, 436] width 47 height 19
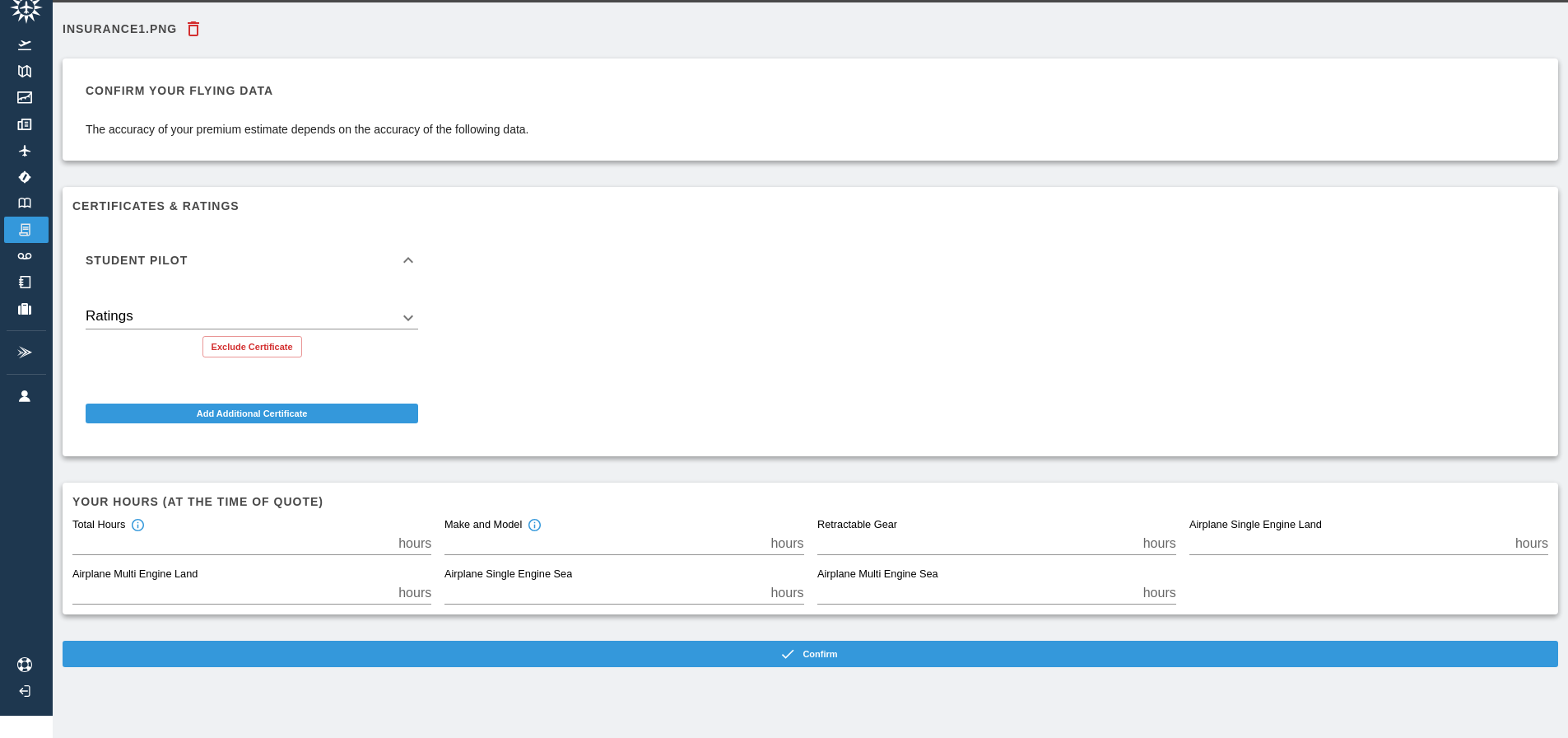
click at [663, 659] on button "Confirm" at bounding box center [810, 653] width 1496 height 26
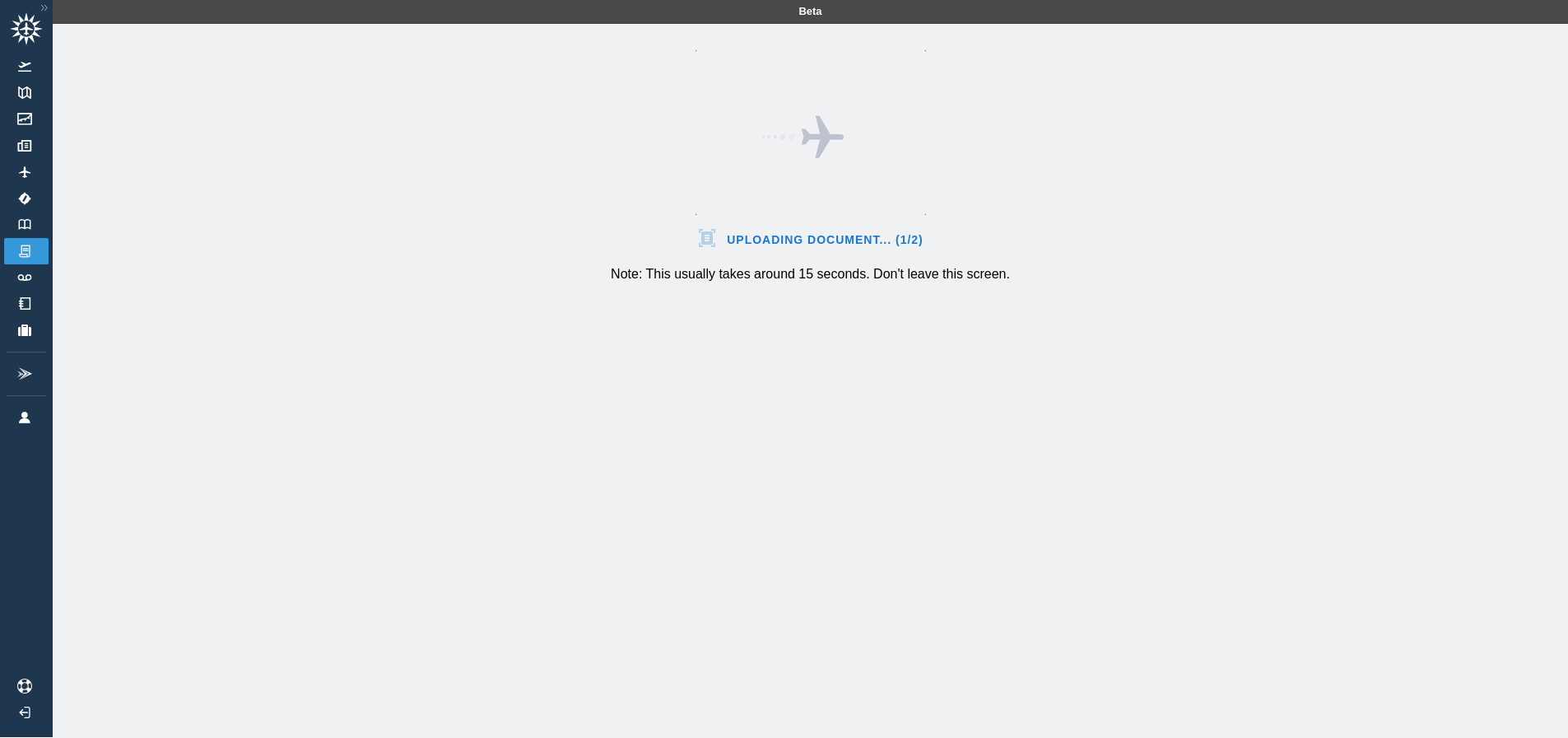
scroll to position [0, 0]
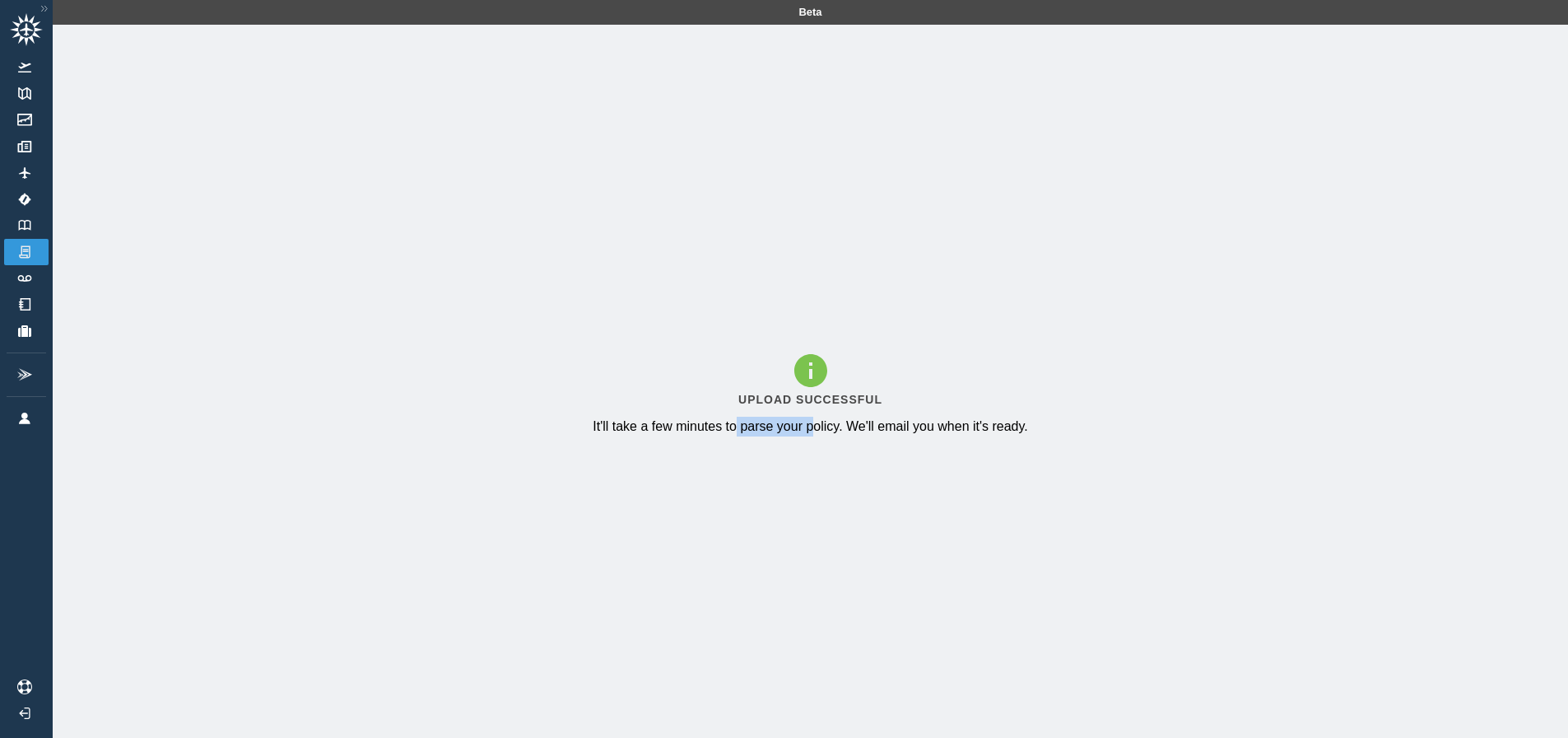
drag, startPoint x: 810, startPoint y: 435, endPoint x: 937, endPoint y: 441, distance: 127.1
click at [869, 437] on p "It'll take a few minutes to parse your policy. We'll email you when it's ready." at bounding box center [810, 426] width 436 height 20
click at [975, 444] on div "Upload Successful It'll take a few minutes to parse your policy. We'll email yo…" at bounding box center [810, 394] width 1515 height 738
click at [18, 227] on img at bounding box center [24, 226] width 18 height 11
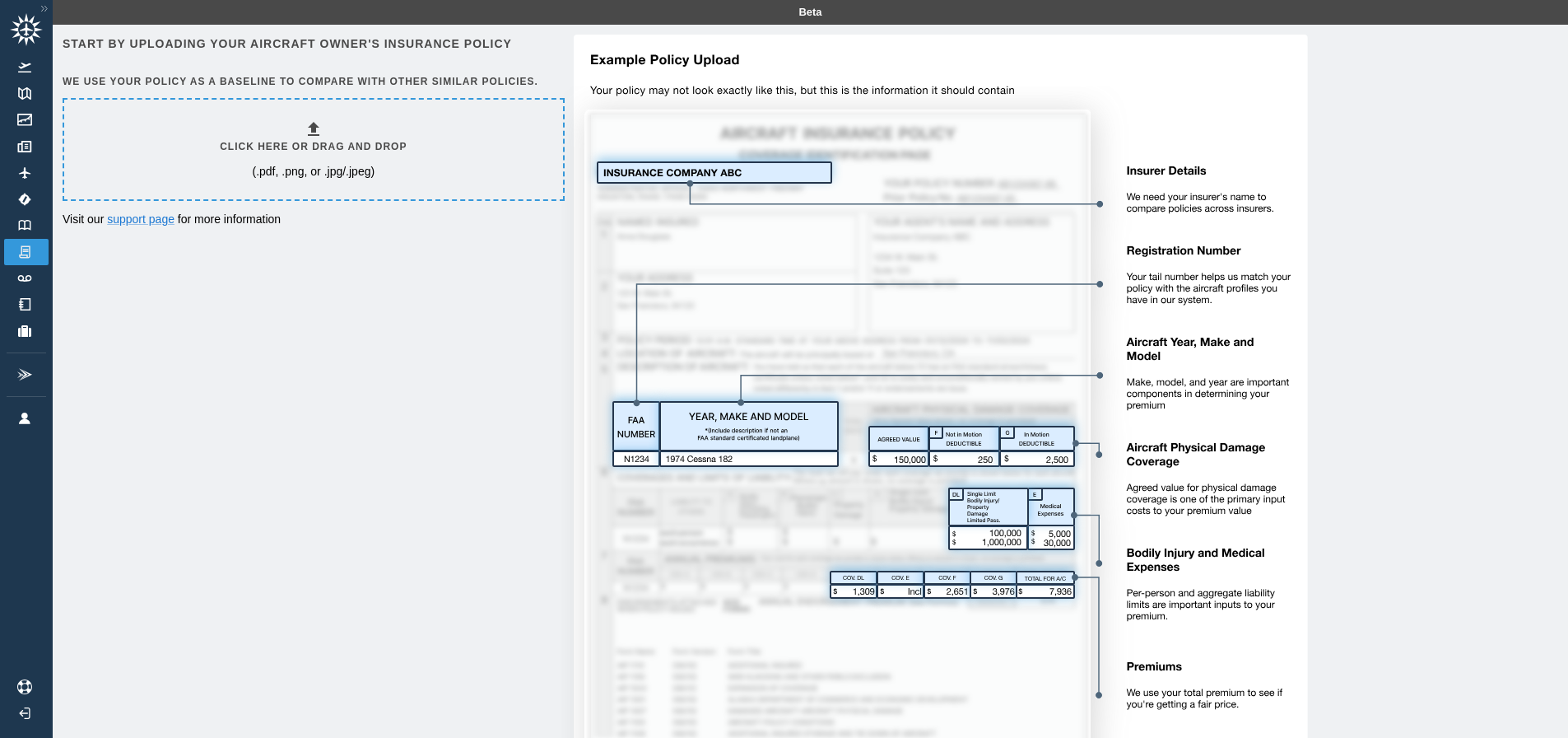
click at [308, 139] on h6 "Click here or drag and drop" at bounding box center [313, 147] width 187 height 16
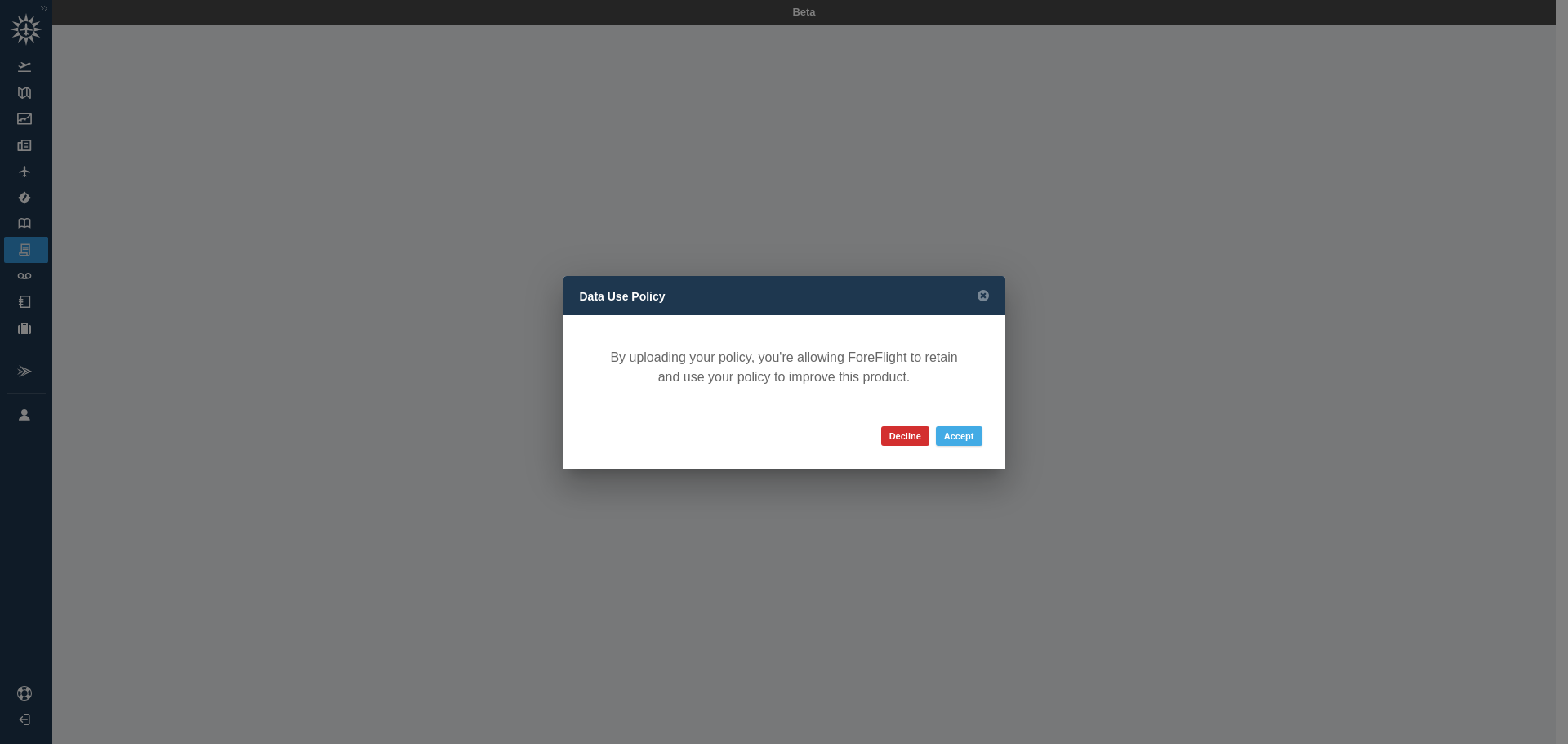
click at [964, 433] on button "Accept" at bounding box center [959, 436] width 47 height 19
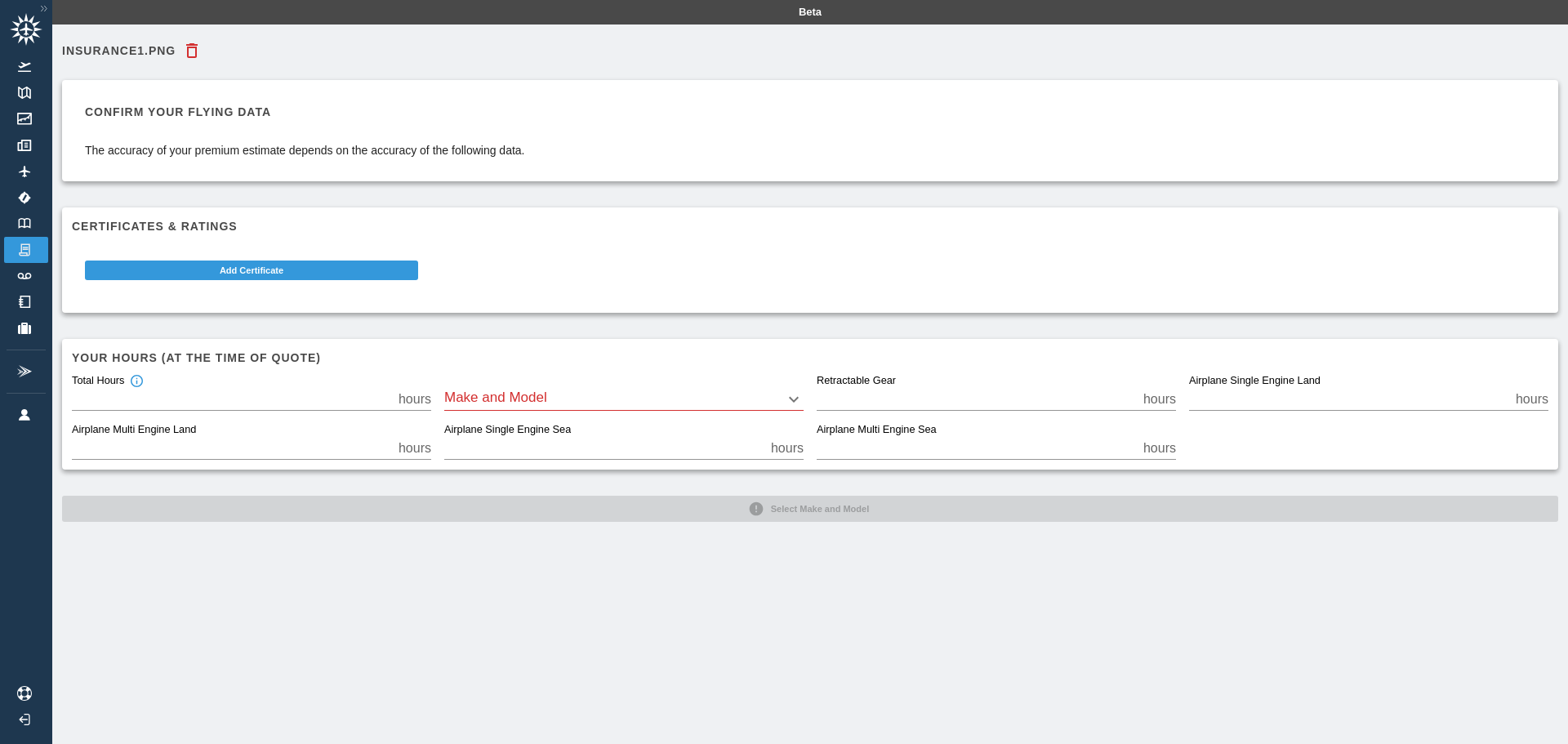
click at [577, 404] on body "Beta insurance1.png Confirm your flying data The accuracy of your premium estim…" at bounding box center [784, 372] width 1568 height 744
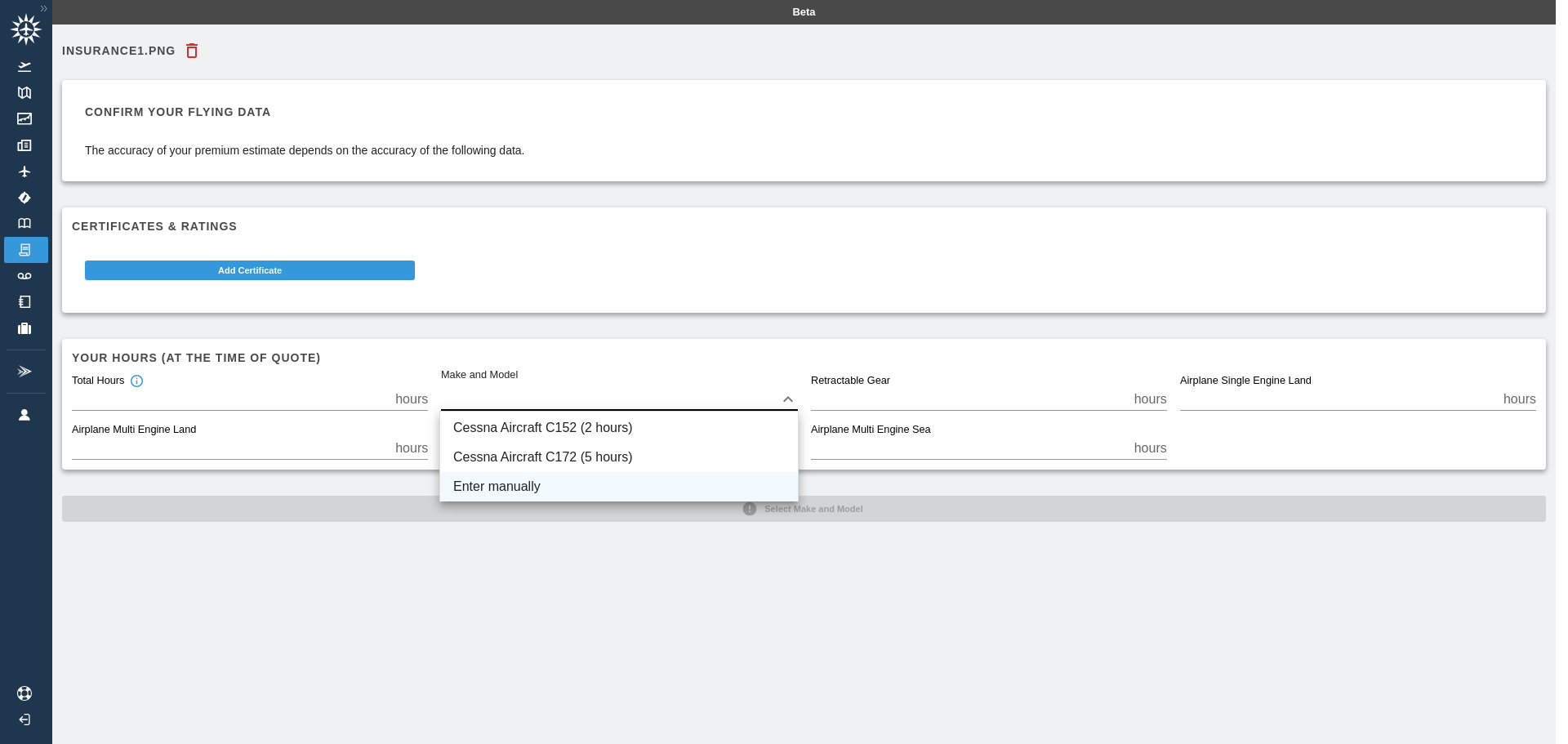
click at [527, 479] on li "Enter manually" at bounding box center [619, 487] width 358 height 30
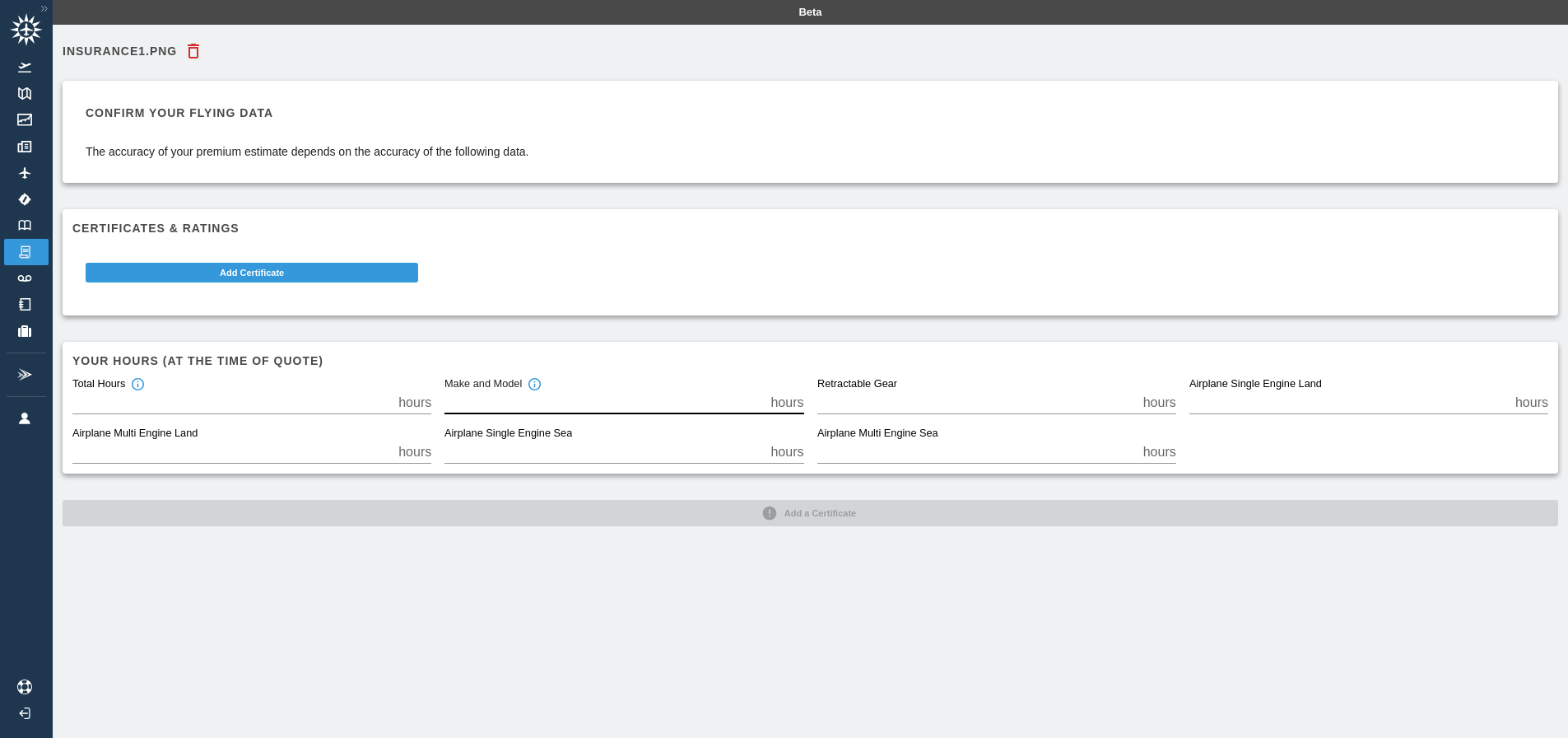
click at [535, 402] on input "*" at bounding box center [604, 402] width 320 height 23
drag, startPoint x: 534, startPoint y: 402, endPoint x: 433, endPoint y: 403, distance: 101.0
click at [434, 404] on div "Total Hours * hours Make and Model * hours Retractable Gear * hours Airplane Si…" at bounding box center [804, 415] width 1489 height 99
type input "*"
click at [633, 554] on div "insurance1.png Confirm your flying data The accuracy of your premium estimate d…" at bounding box center [810, 394] width 1515 height 738
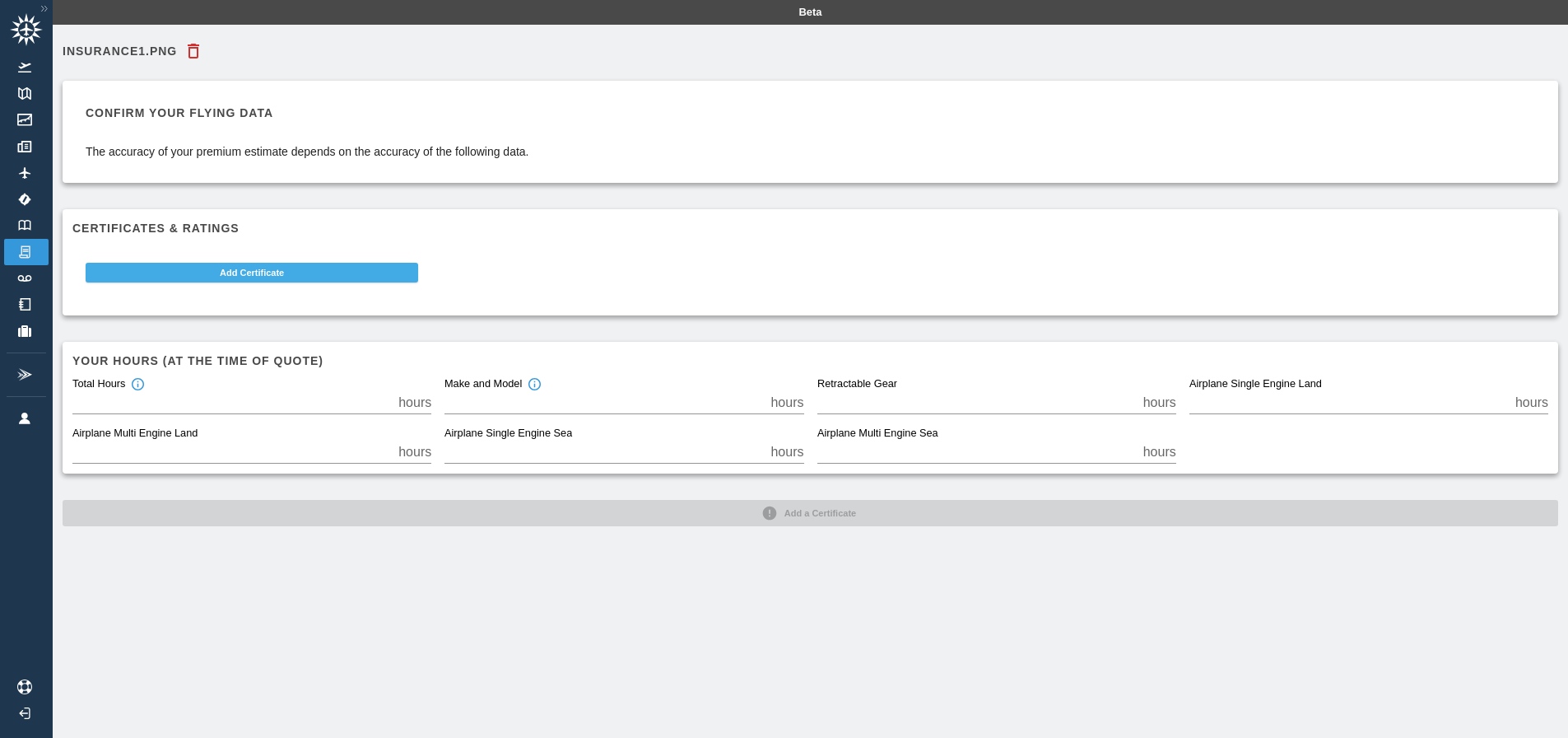
click at [246, 265] on button "Add Certificate" at bounding box center [252, 272] width 333 height 20
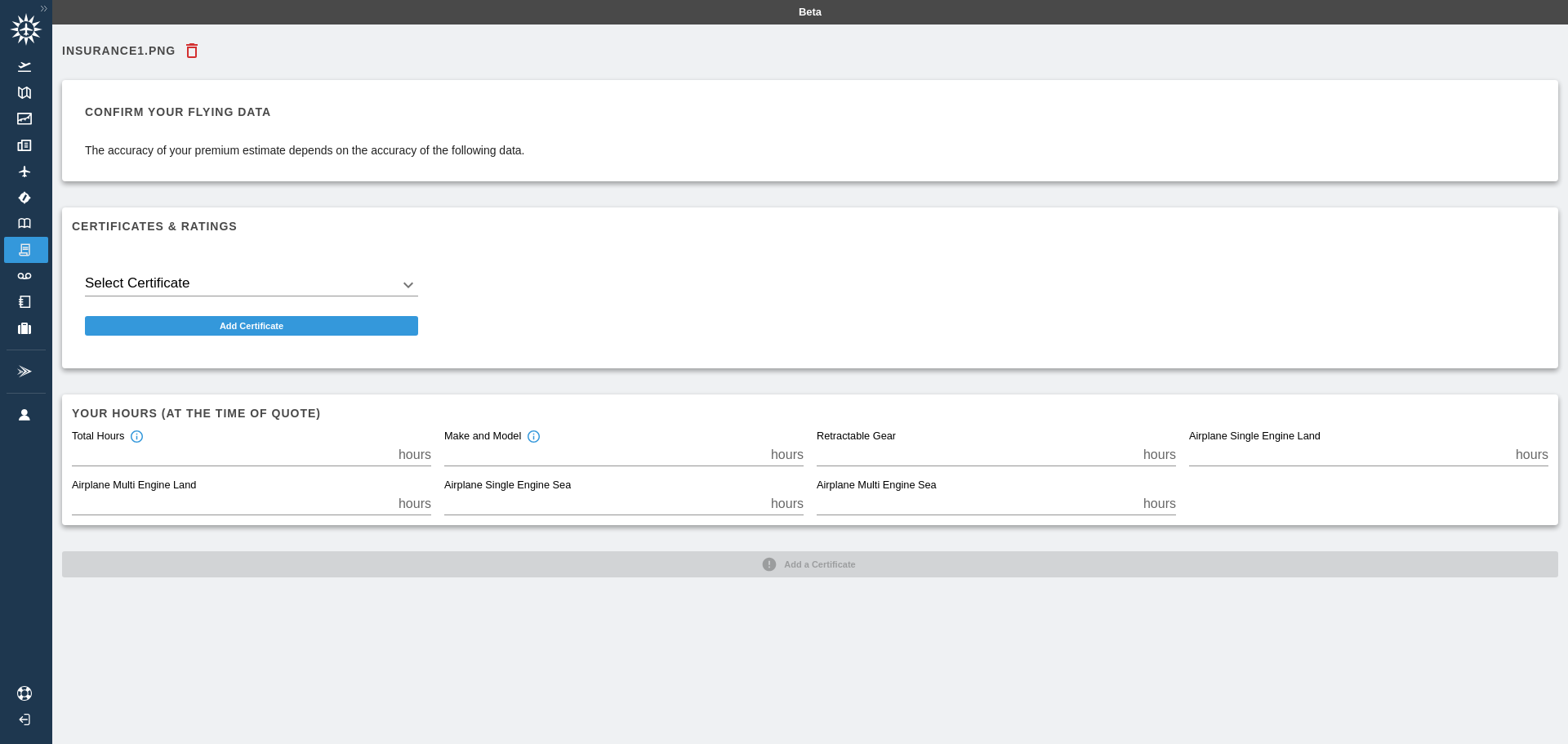
click at [254, 286] on body "Beta insurance1.png Confirm your flying data The accuracy of your premium estim…" at bounding box center [784, 372] width 1568 height 744
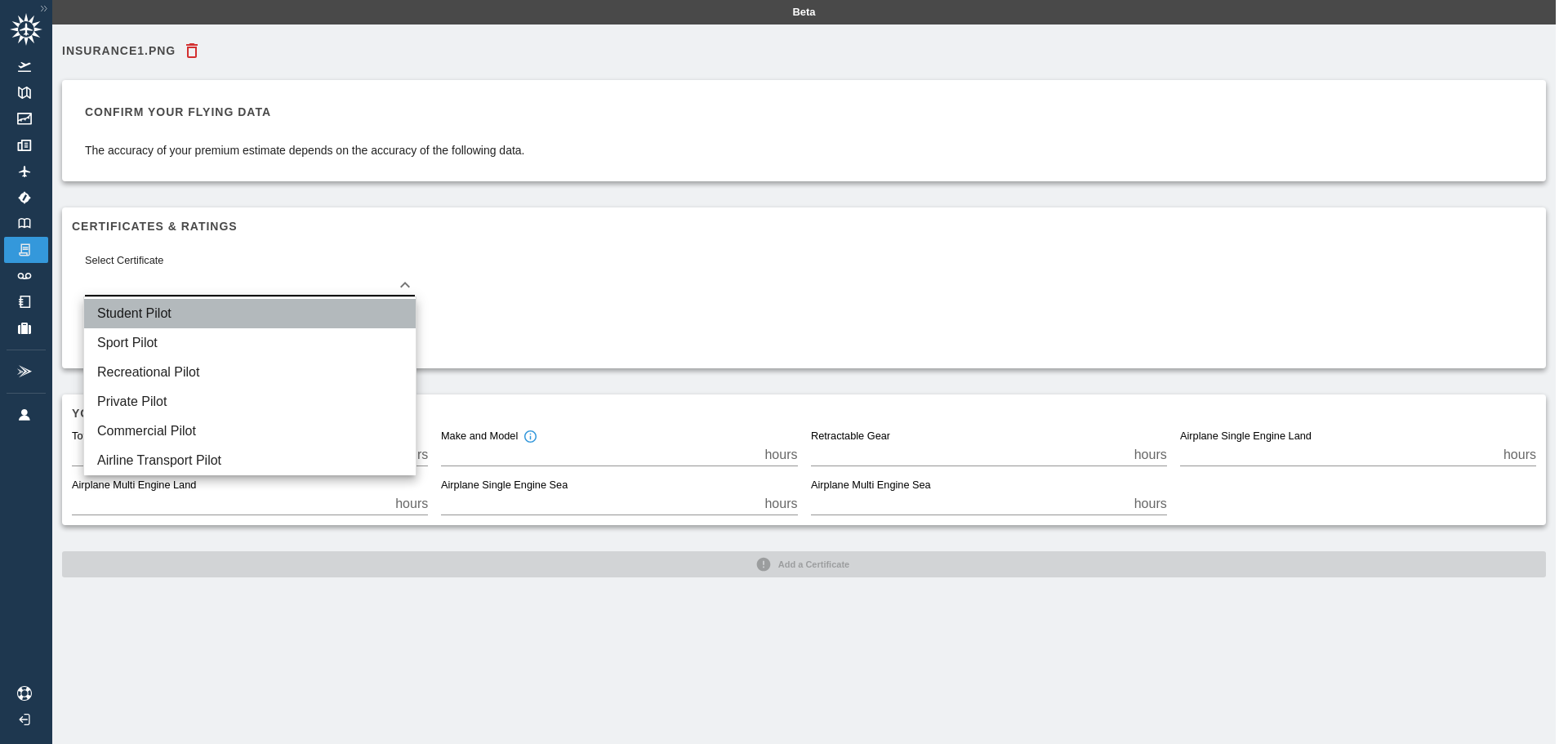
click at [171, 322] on li "Student Pilot" at bounding box center [250, 313] width 332 height 30
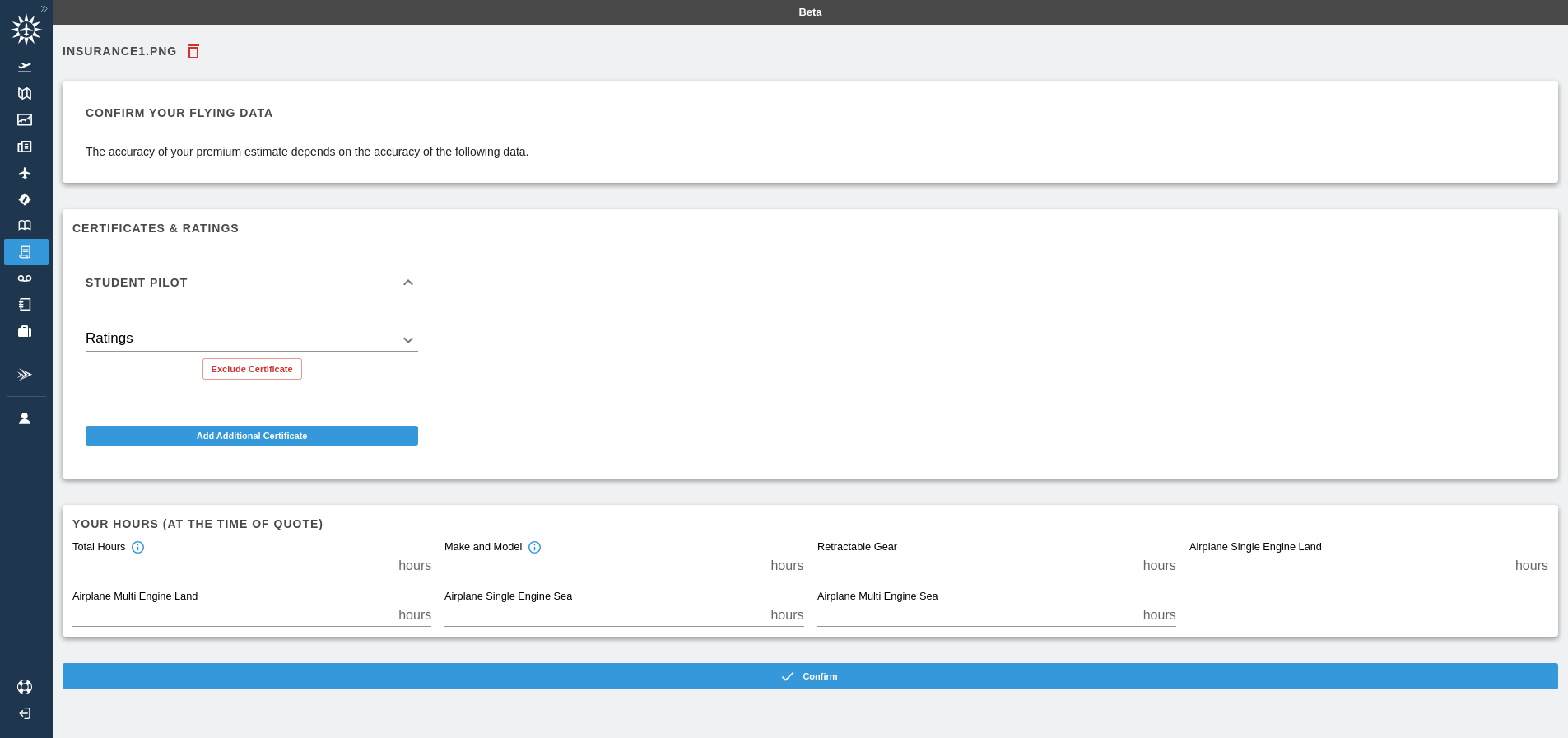
click at [187, 344] on body "Beta insurance1.png Confirm your flying data The accuracy of your premium estim…" at bounding box center [784, 369] width 1568 height 738
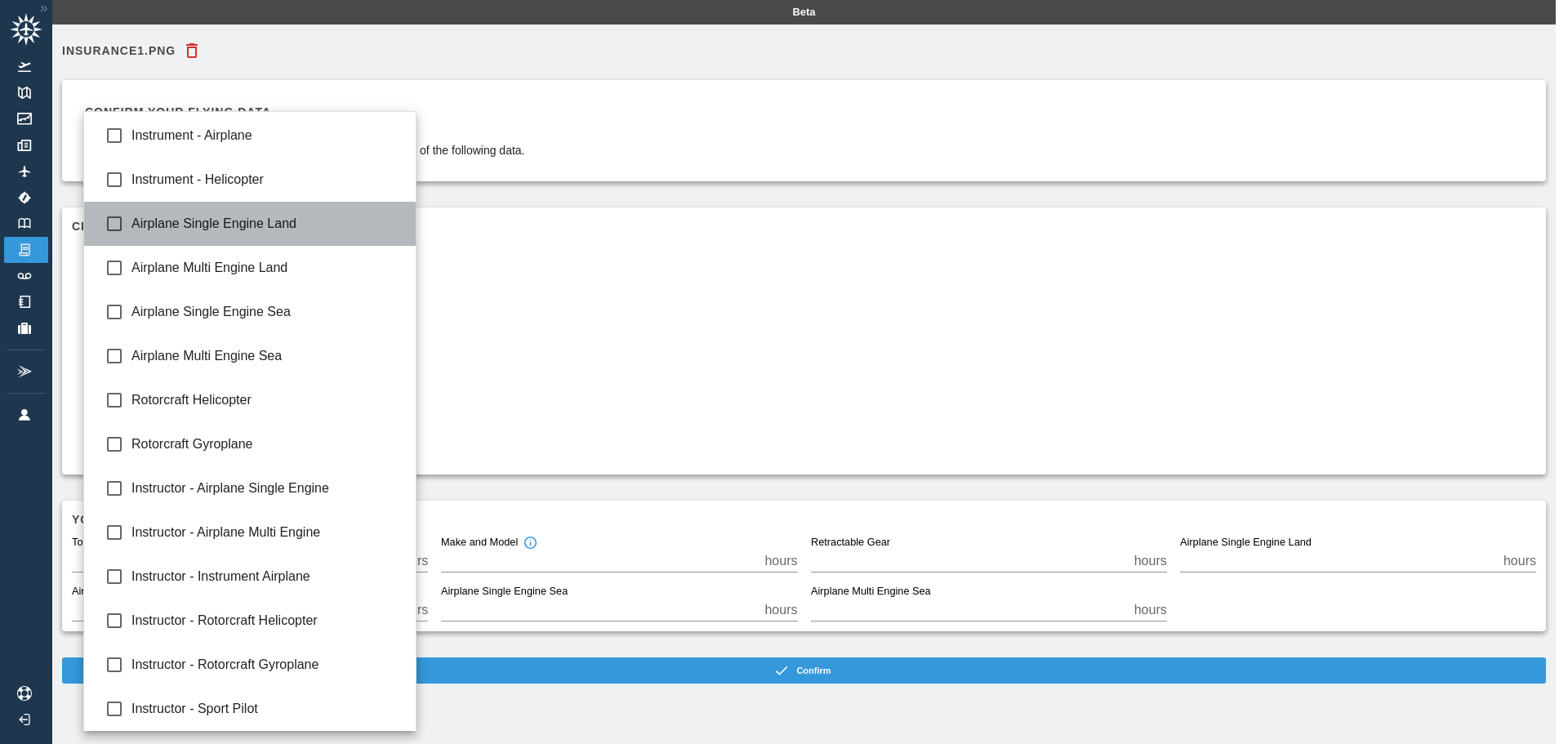
click at [260, 227] on span "Airplane Single Engine Land" at bounding box center [267, 223] width 271 height 19
type input "**********"
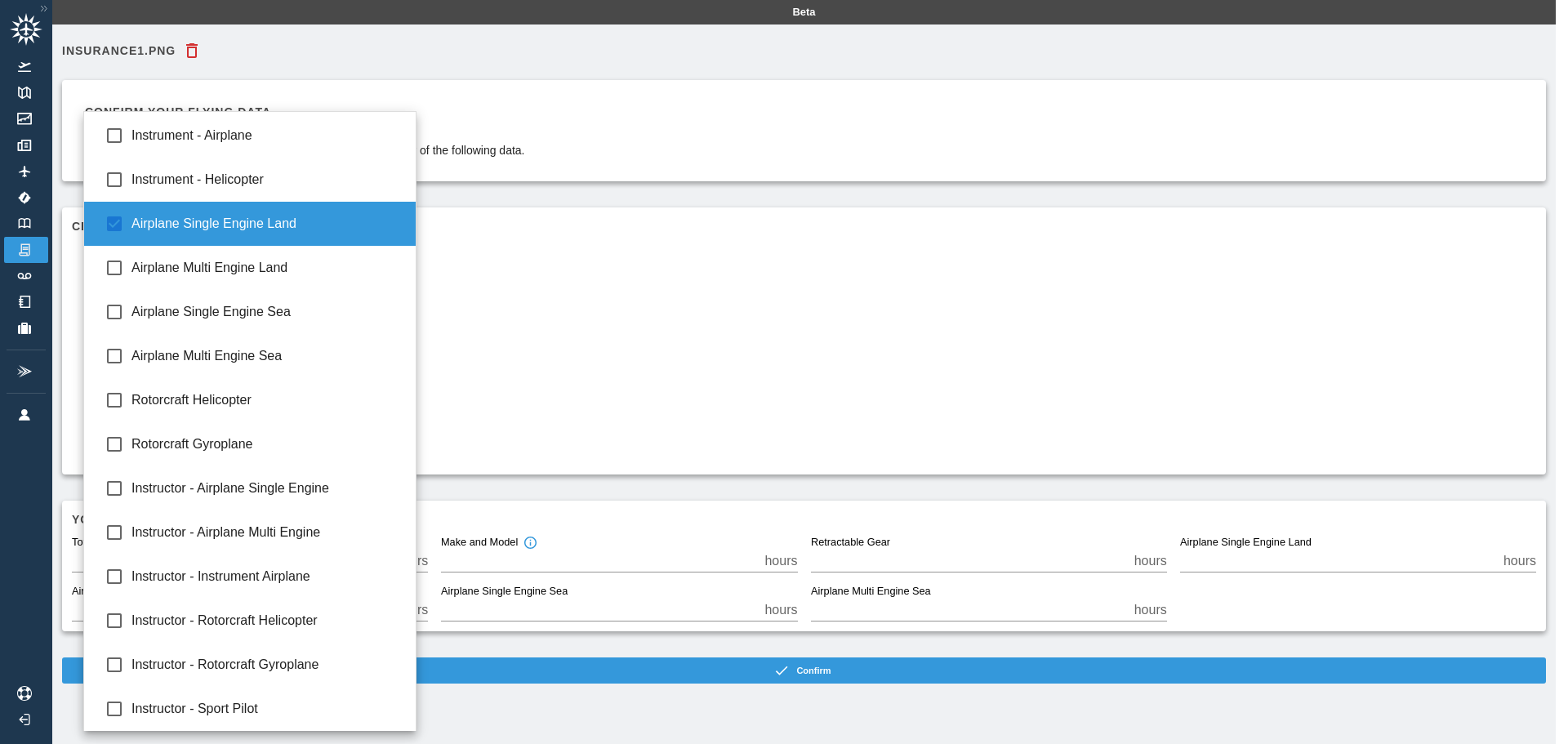
click at [652, 362] on div at bounding box center [784, 372] width 1568 height 744
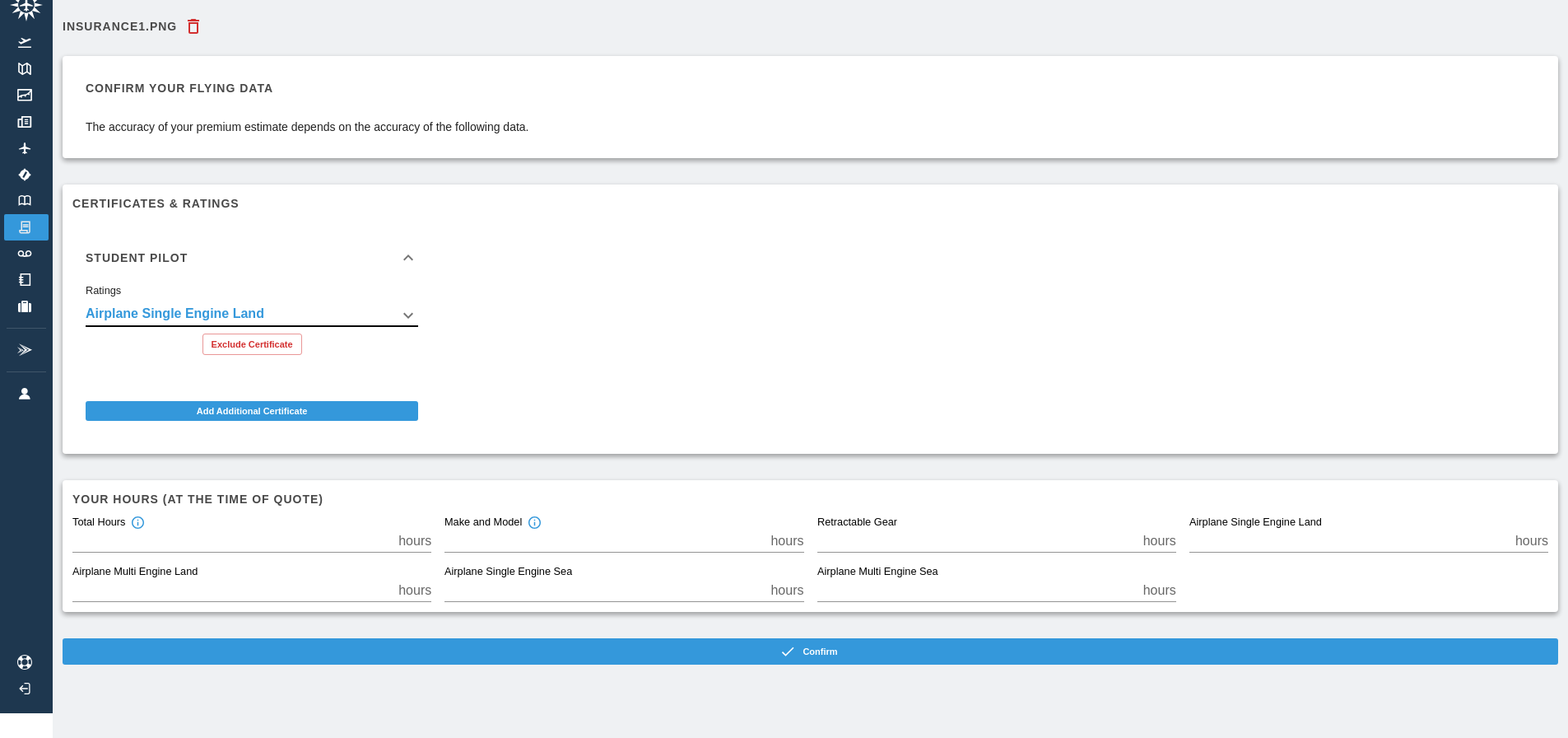
scroll to position [37, 0]
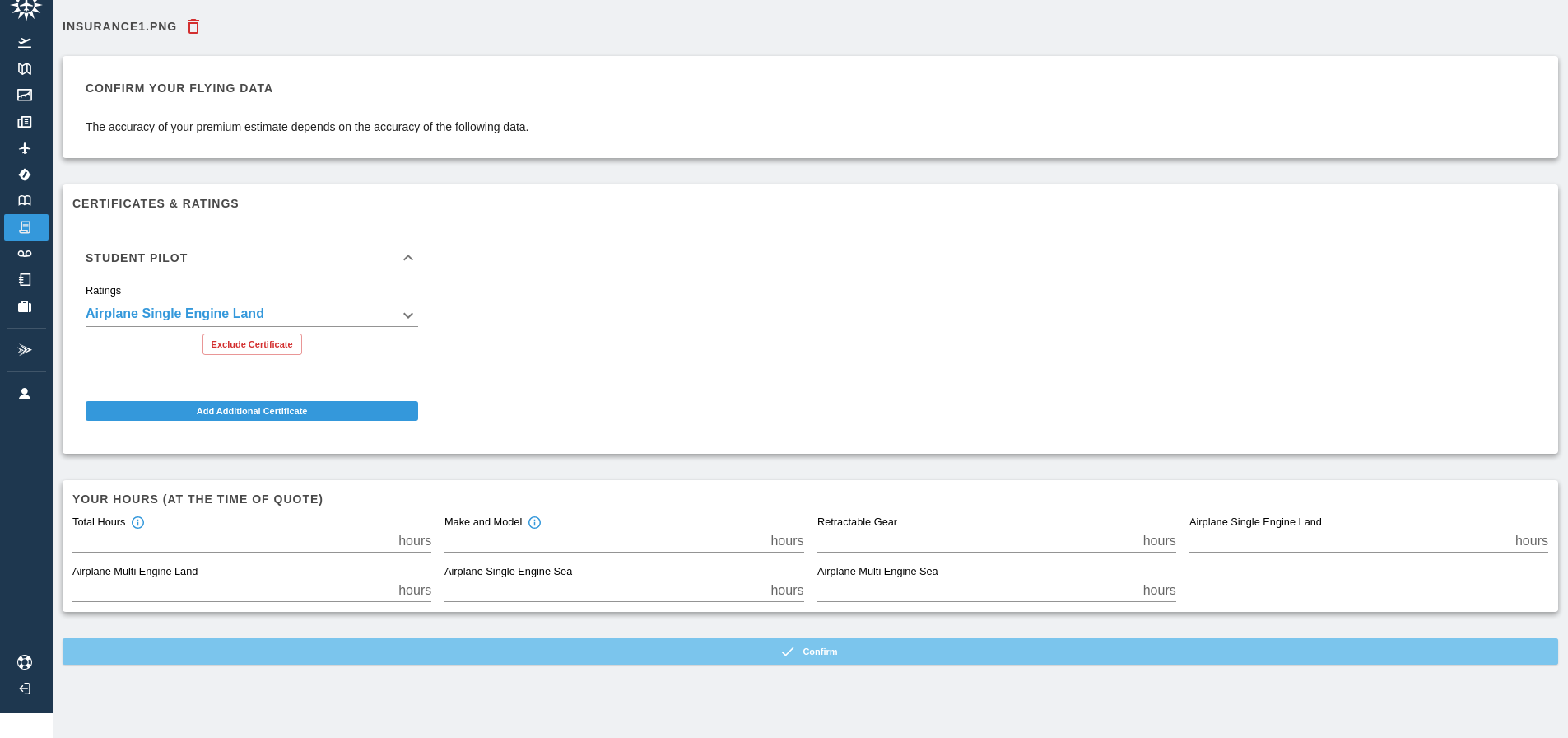
click at [725, 641] on button "Confirm" at bounding box center [810, 652] width 1496 height 26
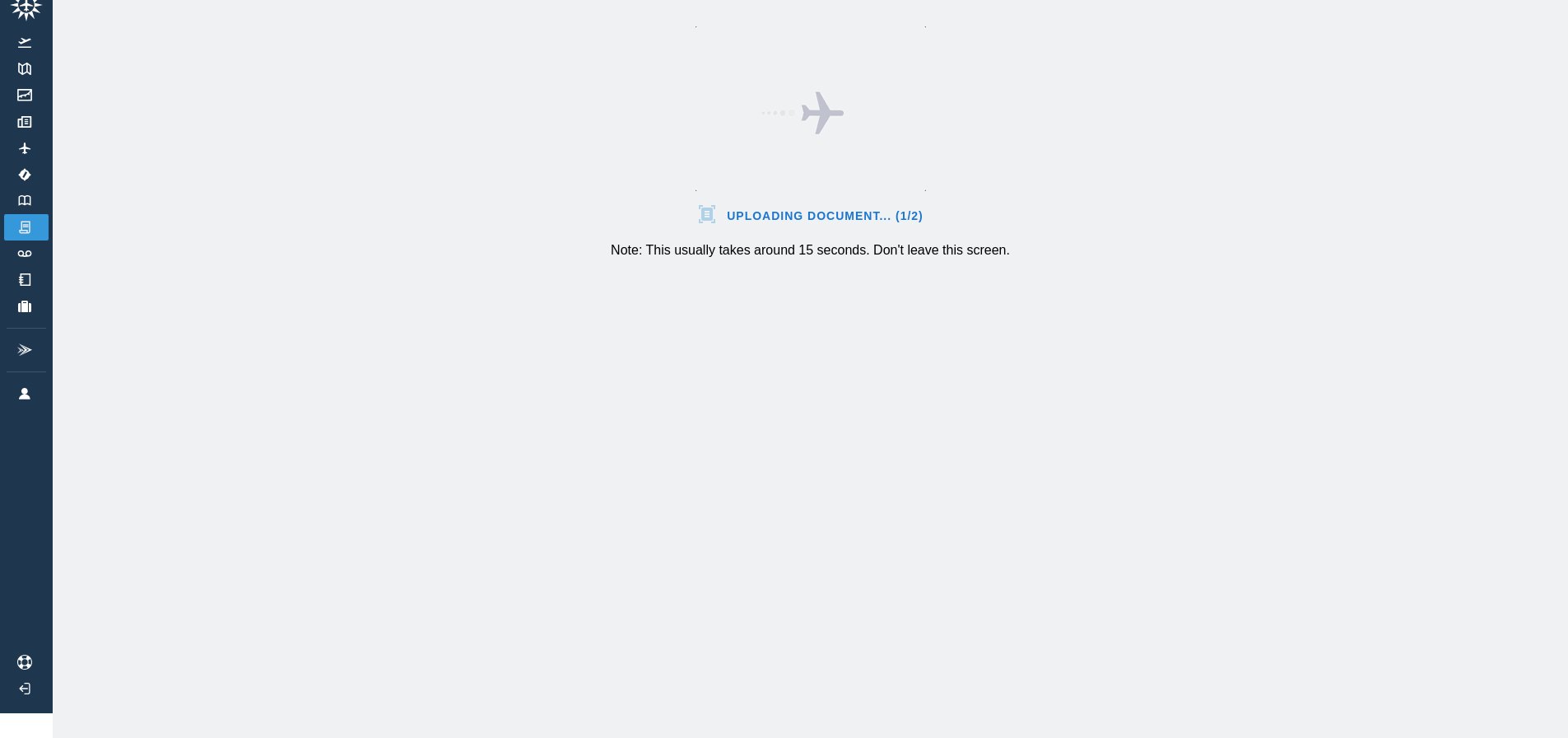
scroll to position [0, 0]
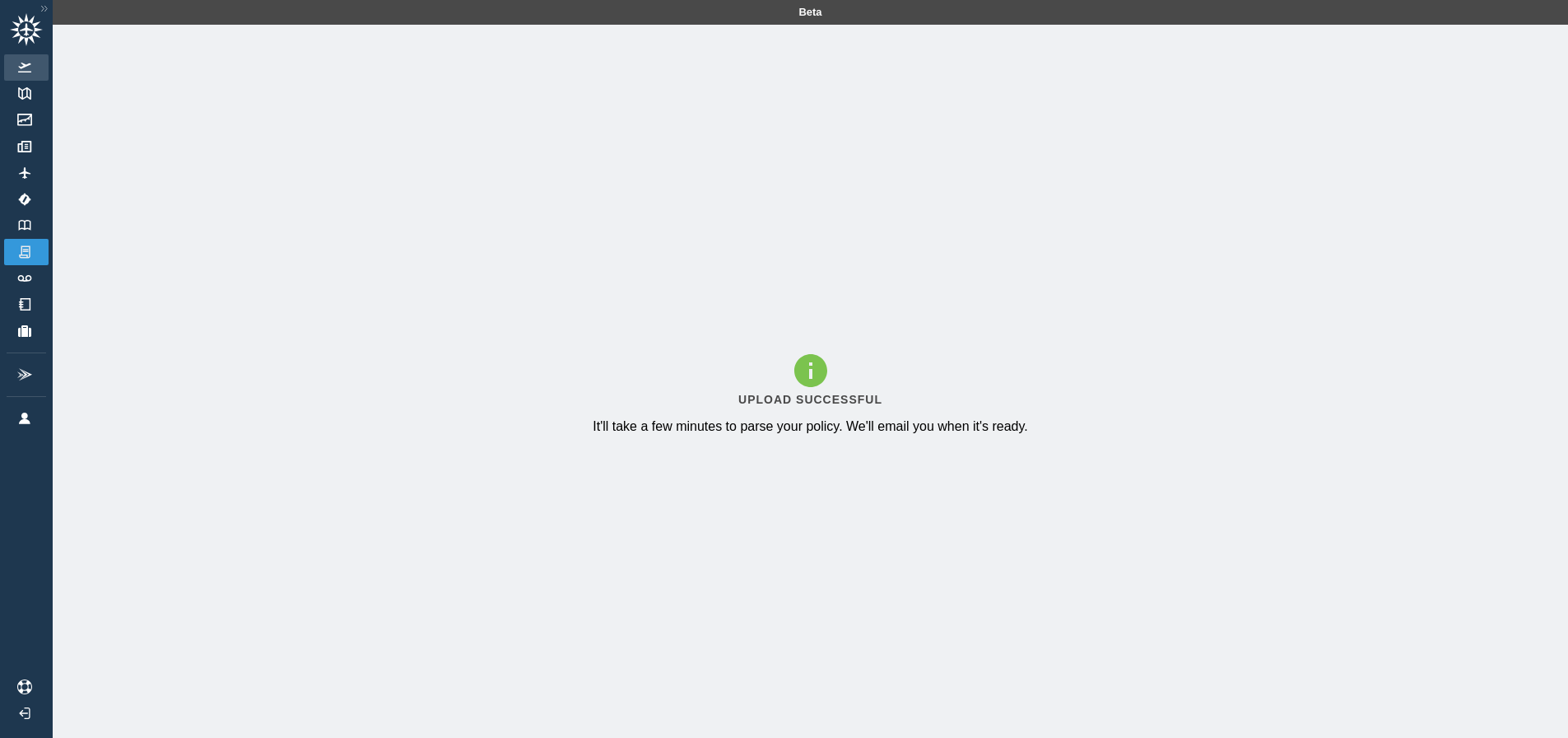
click at [22, 79] on link "Flights" at bounding box center [26, 67] width 45 height 26
